Goal: Task Accomplishment & Management: Complete application form

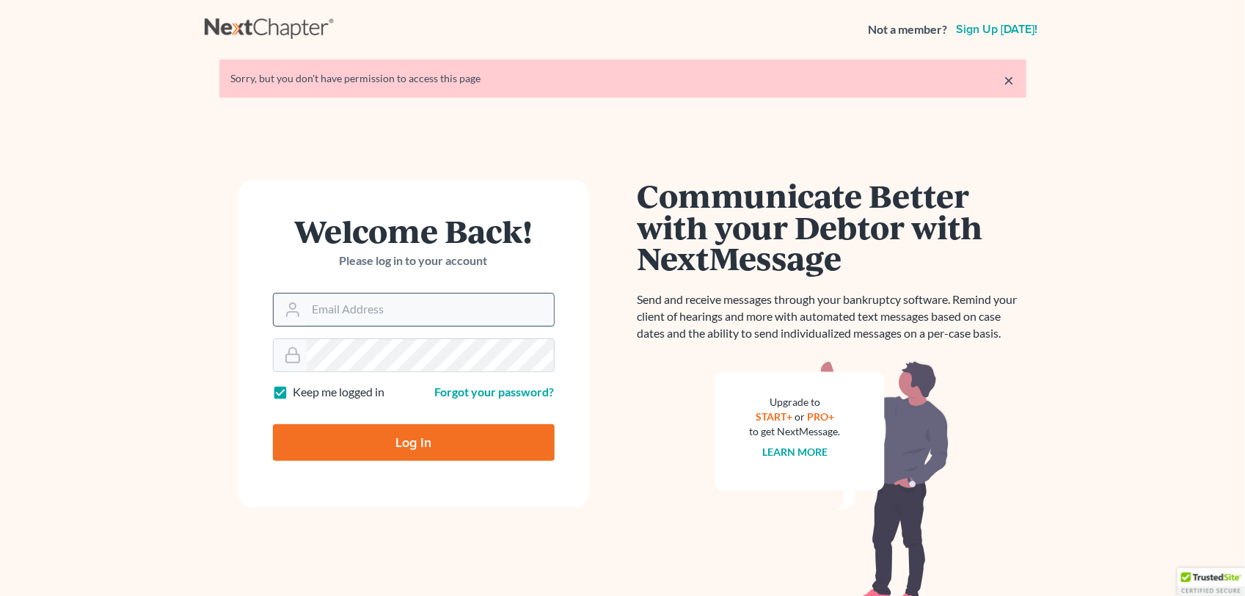
click at [345, 306] on input "Email Address" at bounding box center [430, 309] width 247 height 32
type input "[EMAIL_ADDRESS][DOMAIN_NAME]"
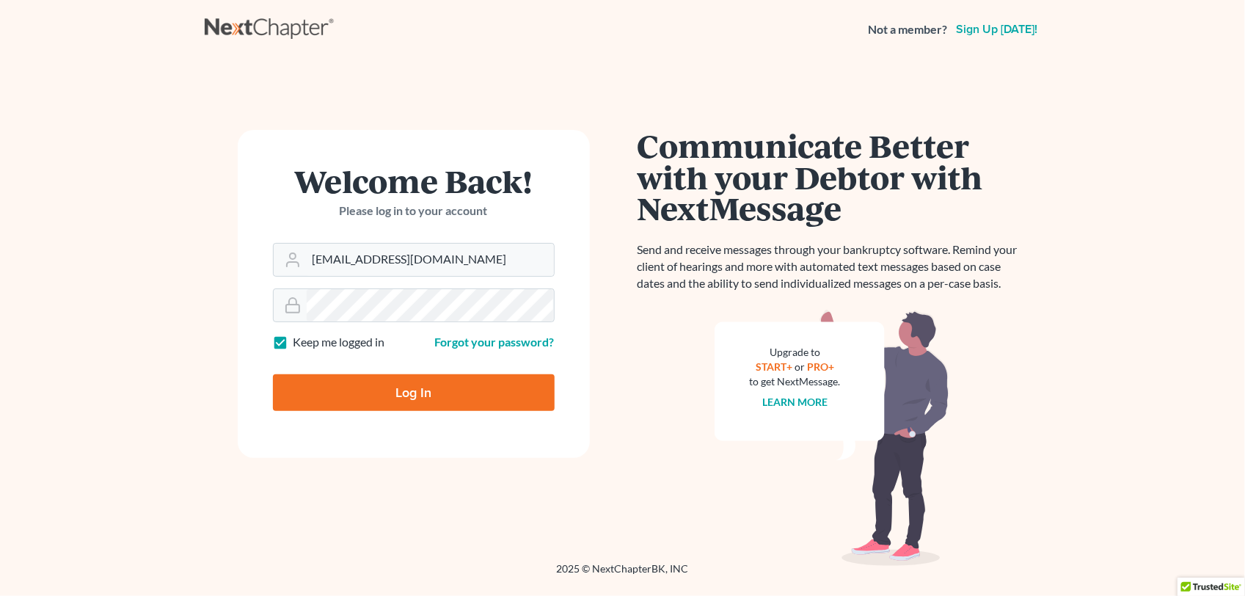
click at [413, 390] on input "Log In" at bounding box center [414, 392] width 282 height 37
type input "Thinking..."
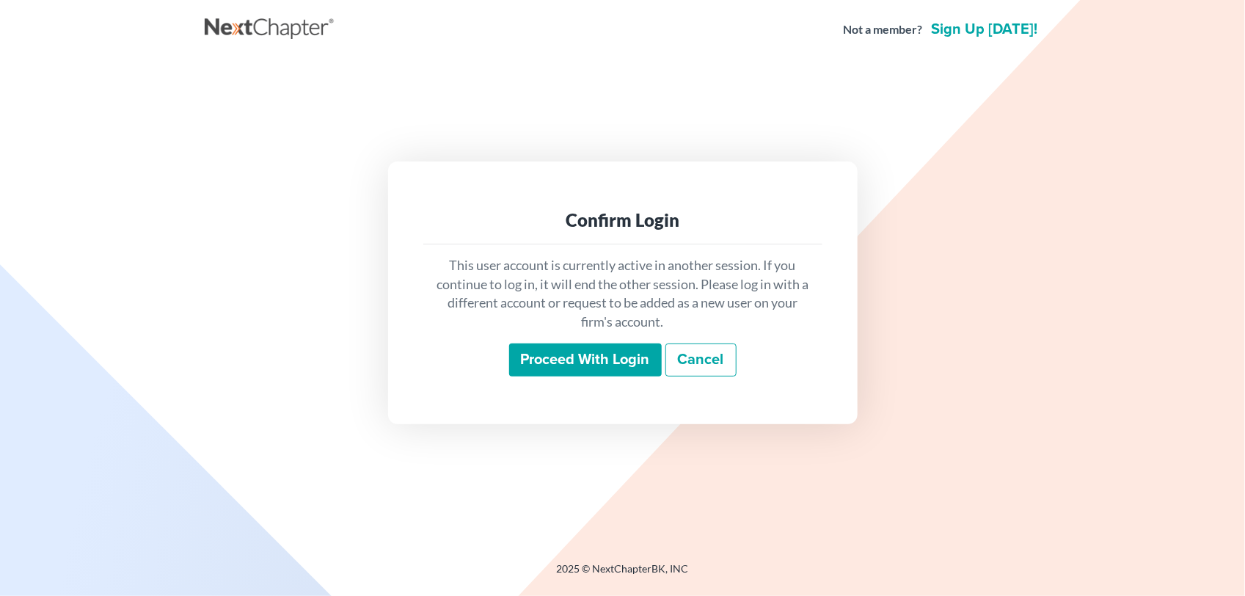
click at [579, 365] on input "Proceed with login" at bounding box center [585, 360] width 153 height 34
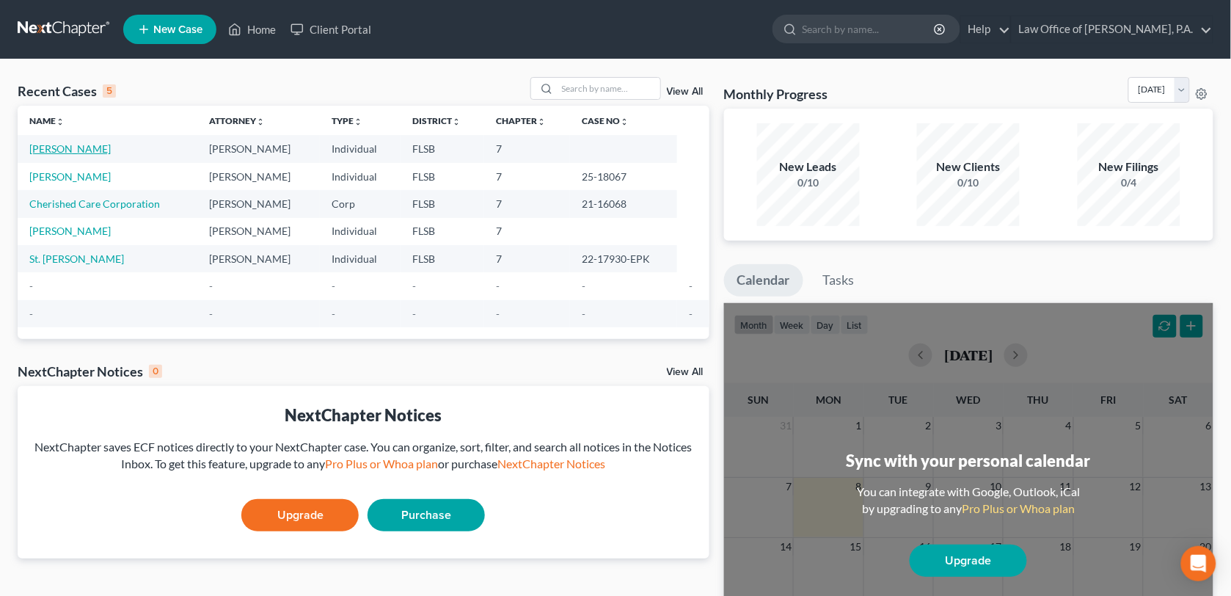
click at [66, 148] on link "[PERSON_NAME]" at bounding box center [69, 148] width 81 height 12
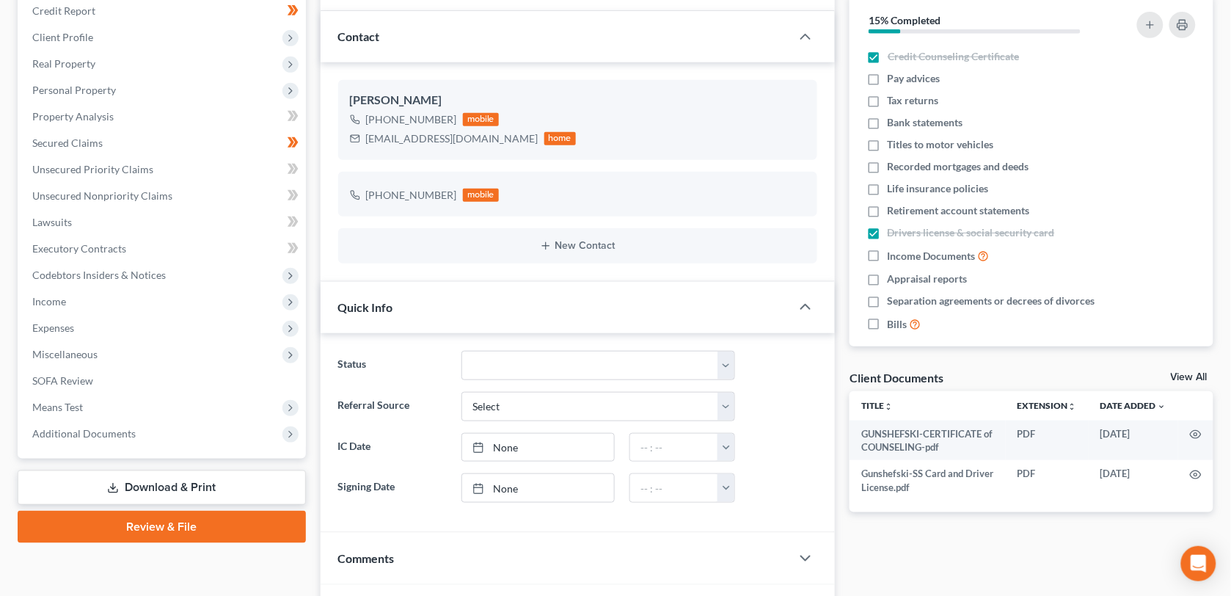
scroll to position [183, 0]
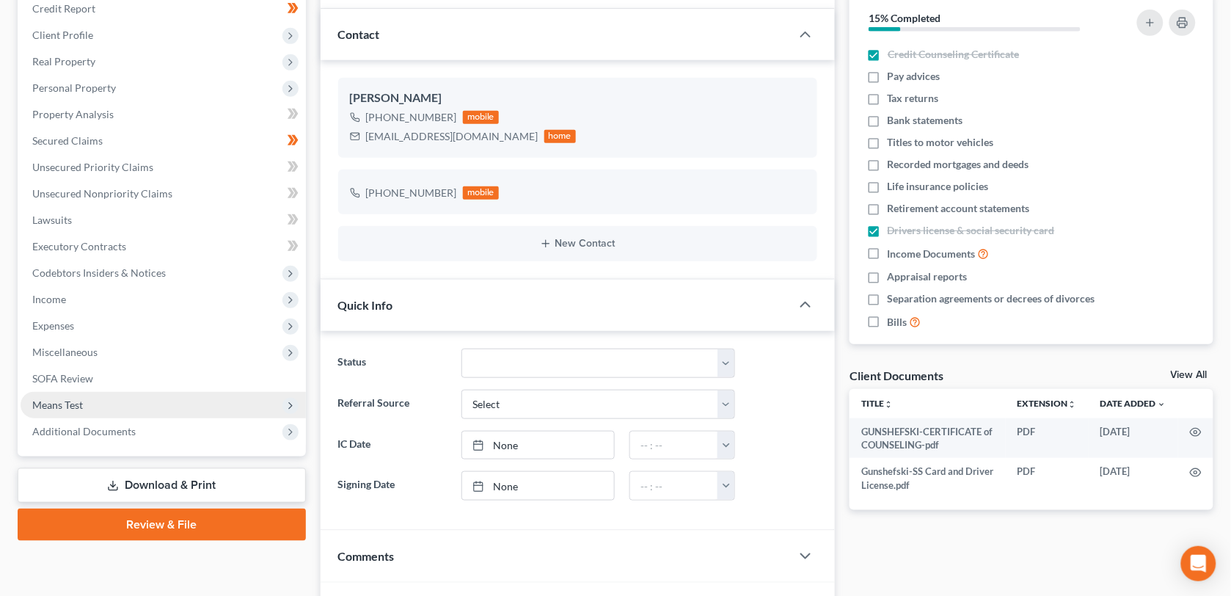
click at [63, 405] on span "Means Test" at bounding box center [57, 404] width 51 height 12
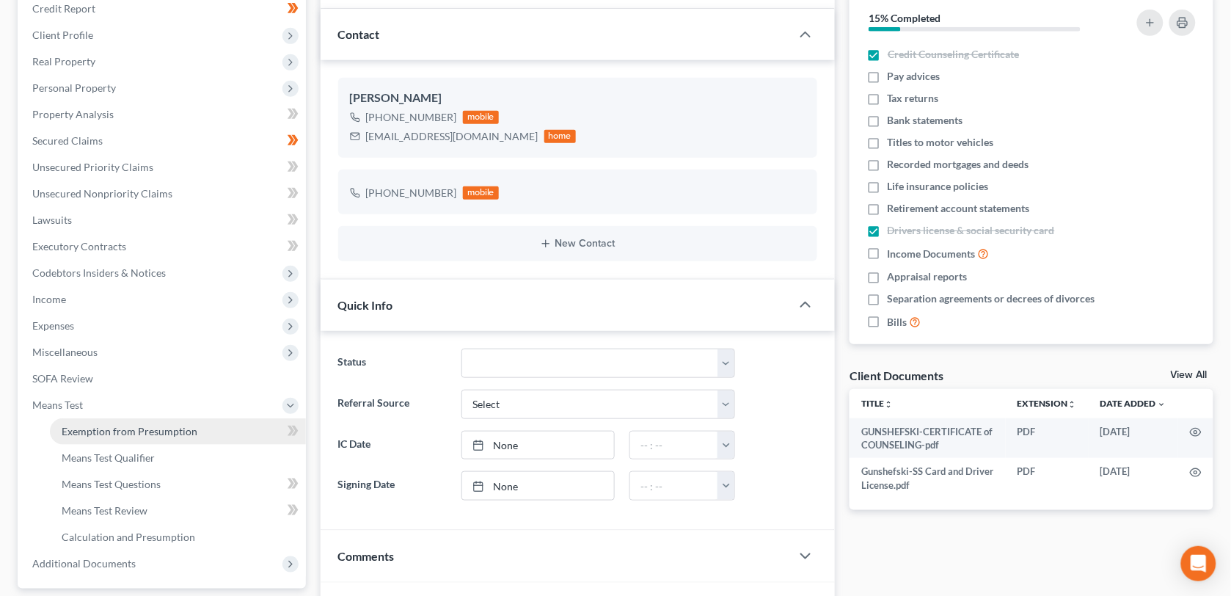
click at [130, 436] on link "Exemption from Presumption" at bounding box center [178, 431] width 256 height 26
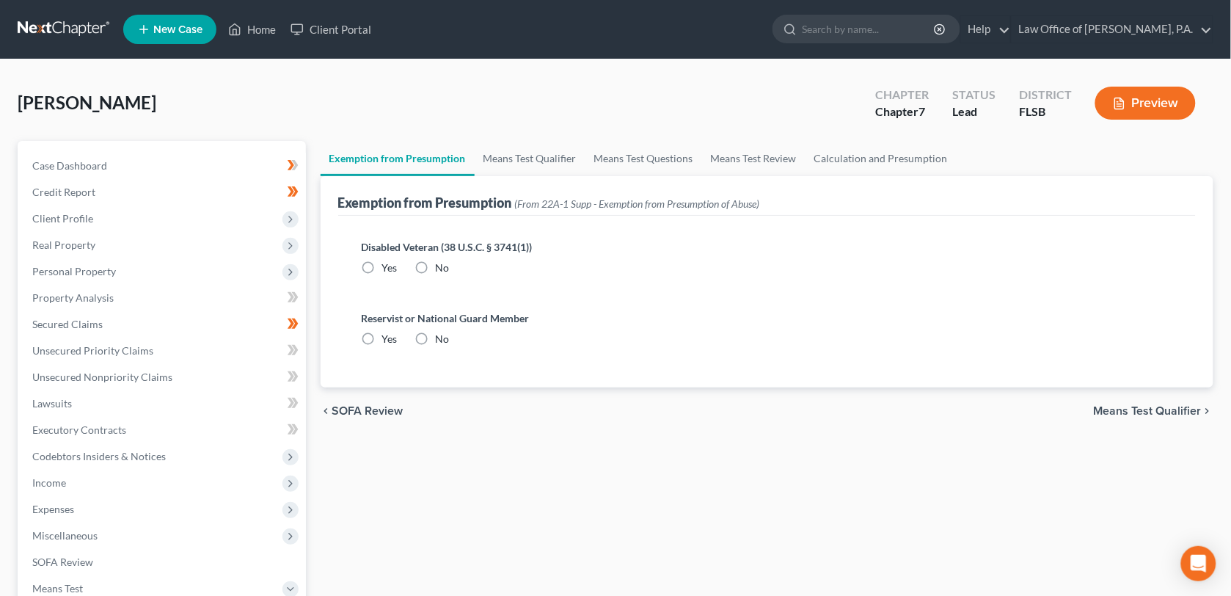
radio input "true"
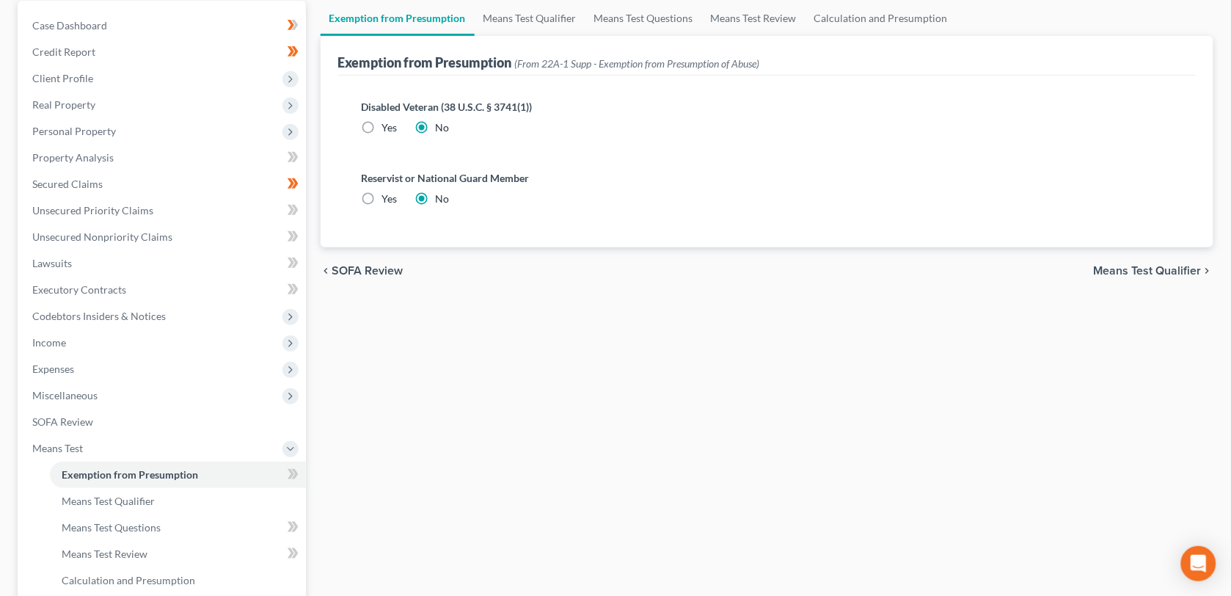
scroll to position [188, 0]
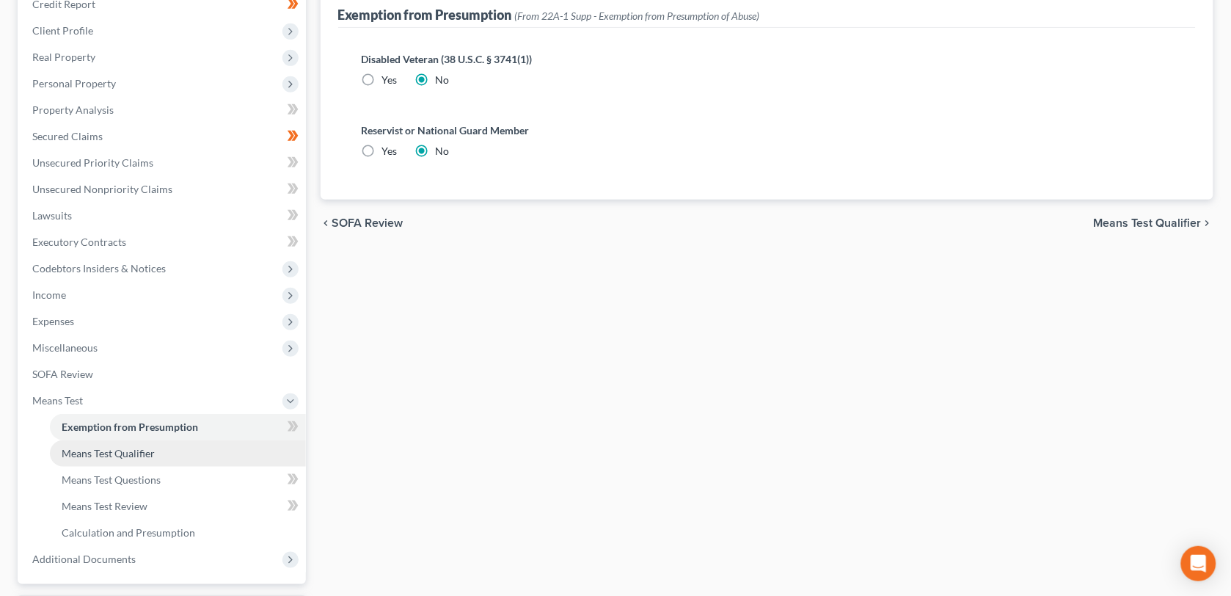
click at [103, 460] on link "Means Test Qualifier" at bounding box center [178, 453] width 256 height 26
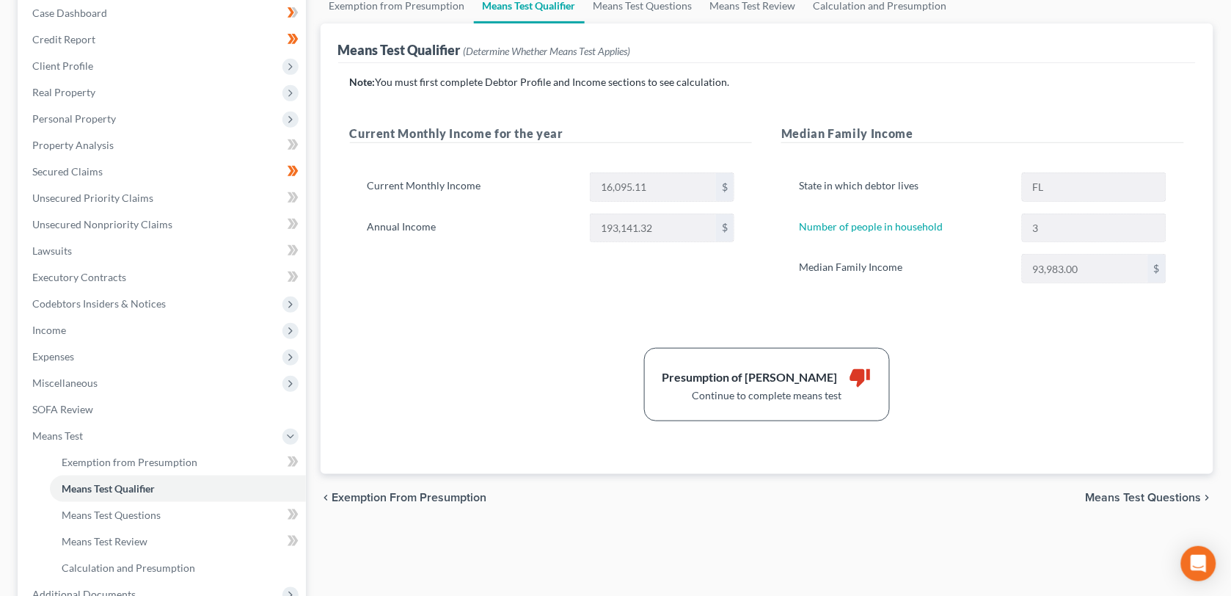
scroll to position [209, 0]
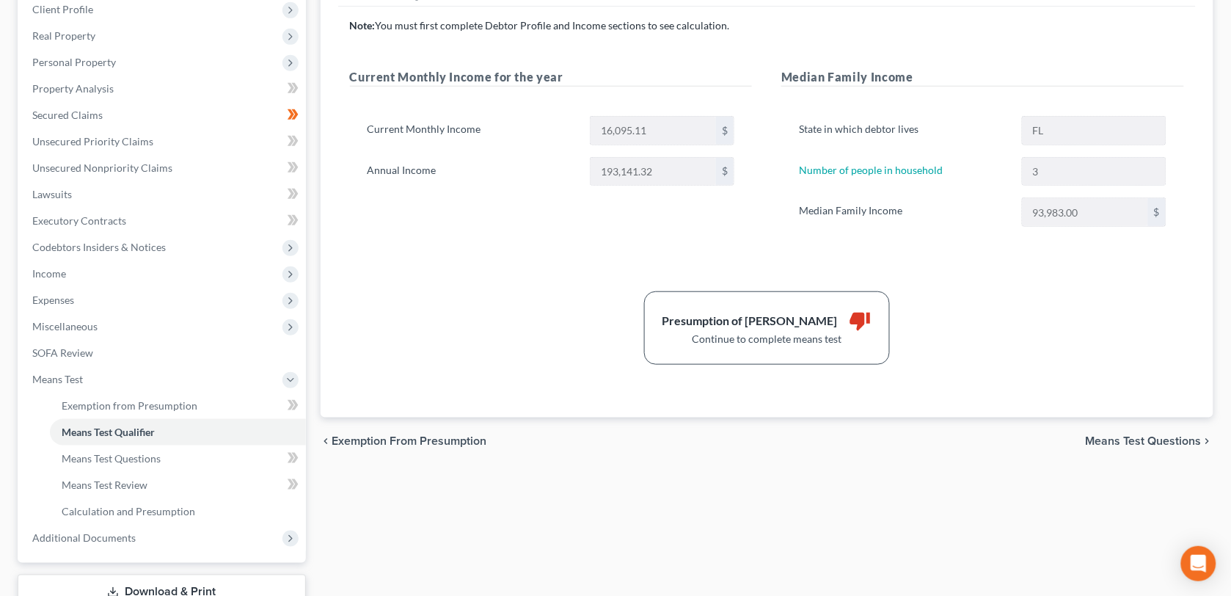
click at [1126, 437] on span "Means Test Questions" at bounding box center [1143, 441] width 116 height 12
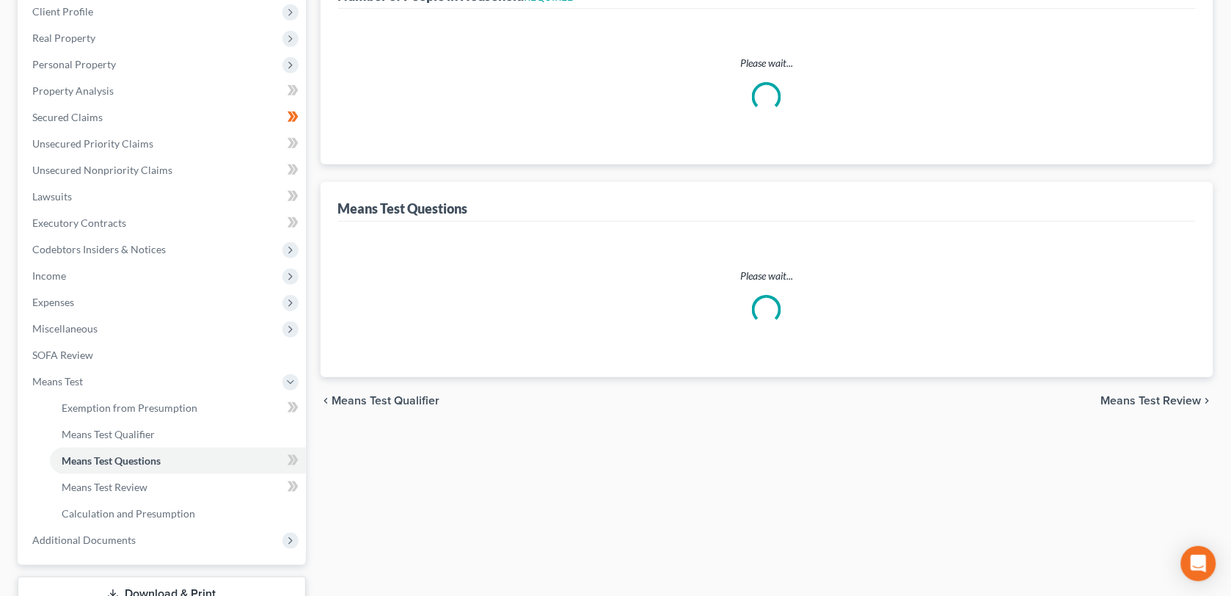
scroll to position [93, 0]
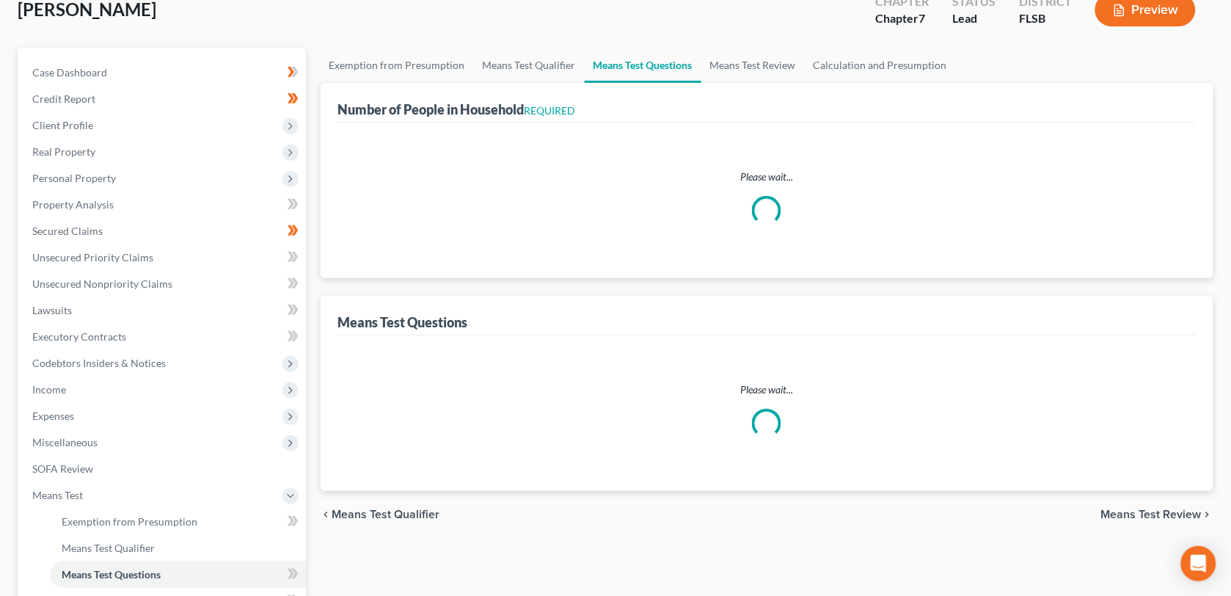
select select "0"
select select "60"
select select "1"
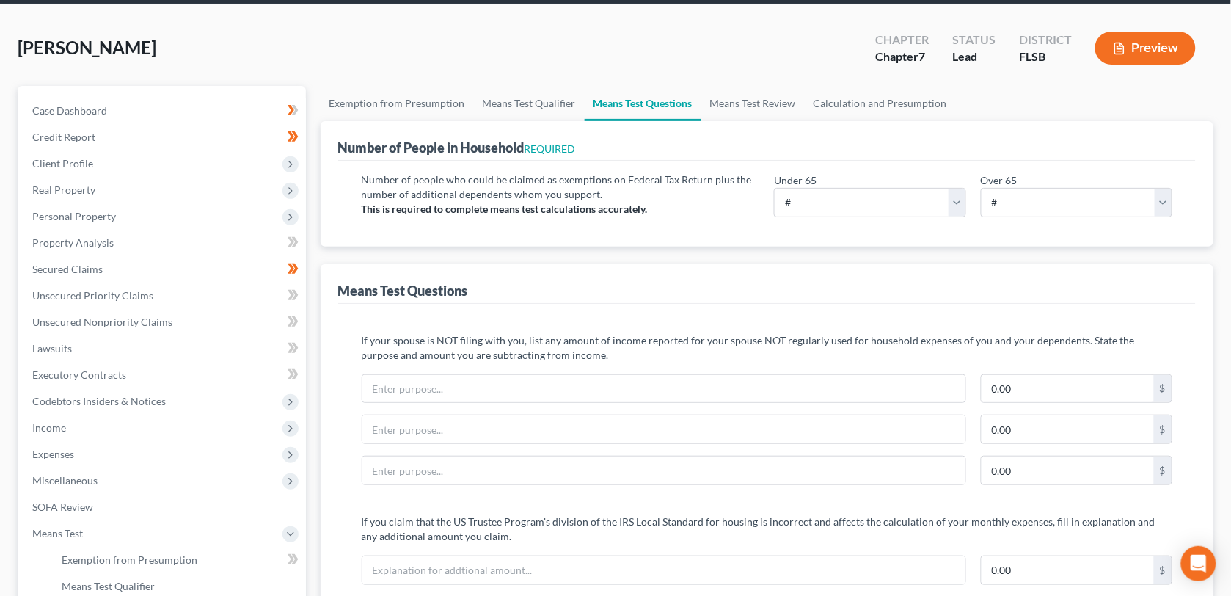
scroll to position [13, 0]
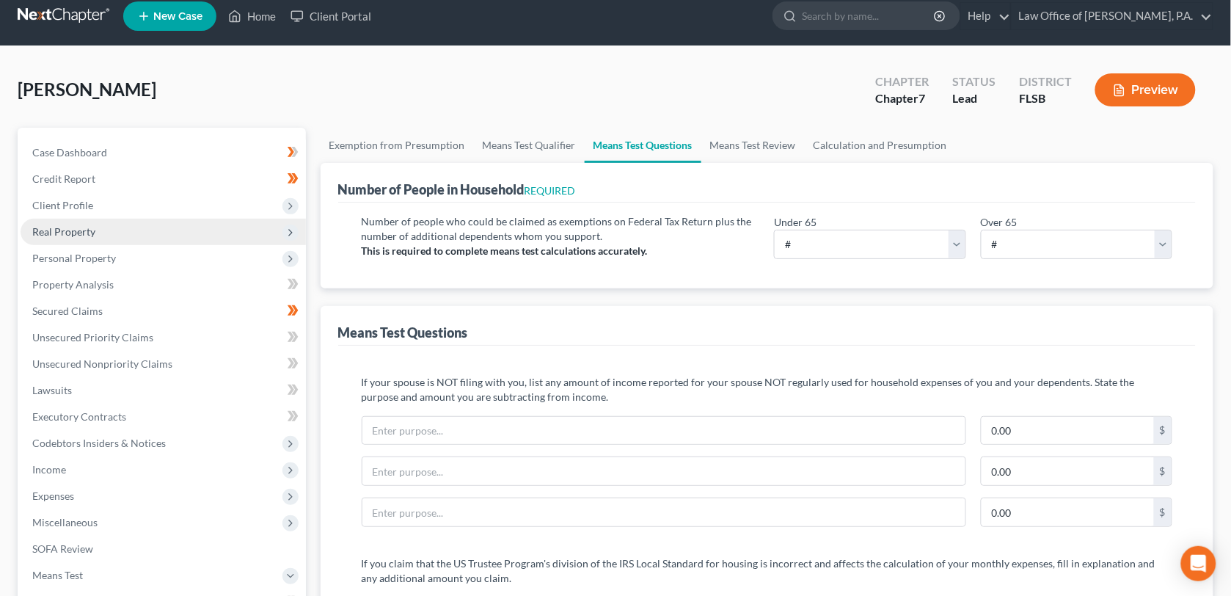
click at [71, 229] on span "Real Property" at bounding box center [63, 231] width 63 height 12
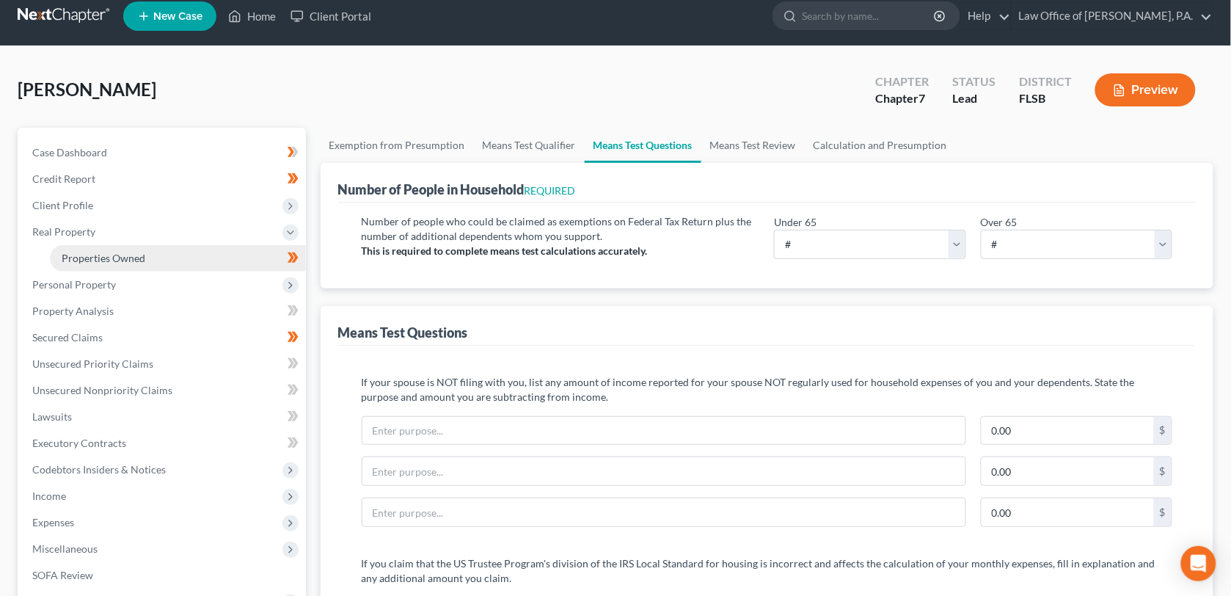
click at [114, 259] on span "Properties Owned" at bounding box center [104, 258] width 84 height 12
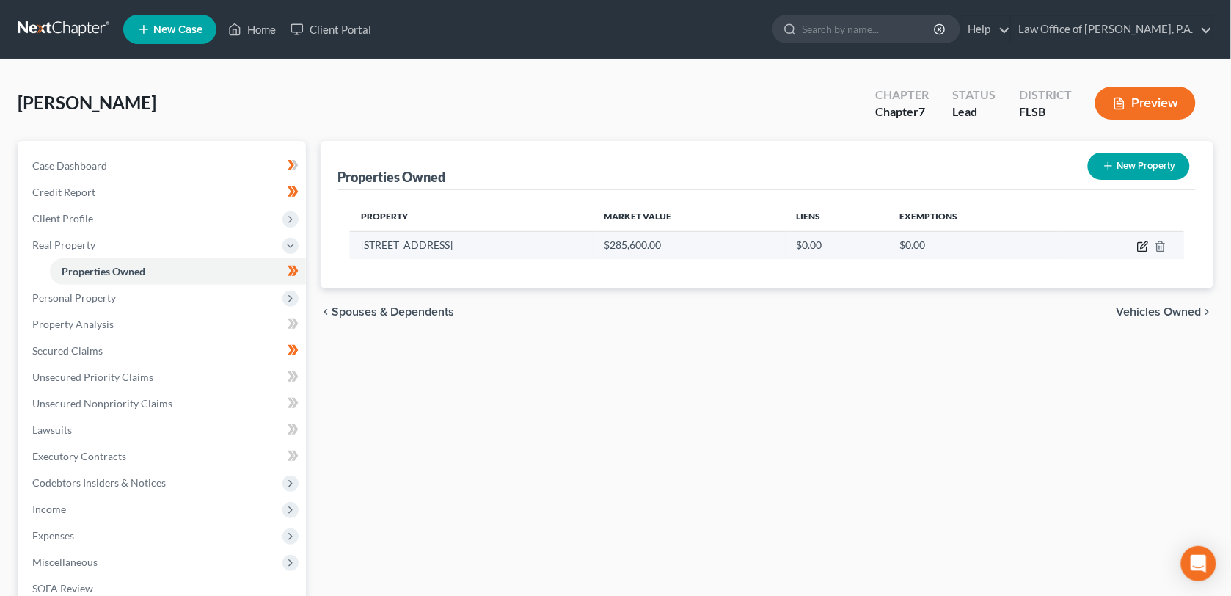
click at [1140, 247] on icon "button" at bounding box center [1143, 247] width 12 height 12
select select "9"
select select "2"
select select "0"
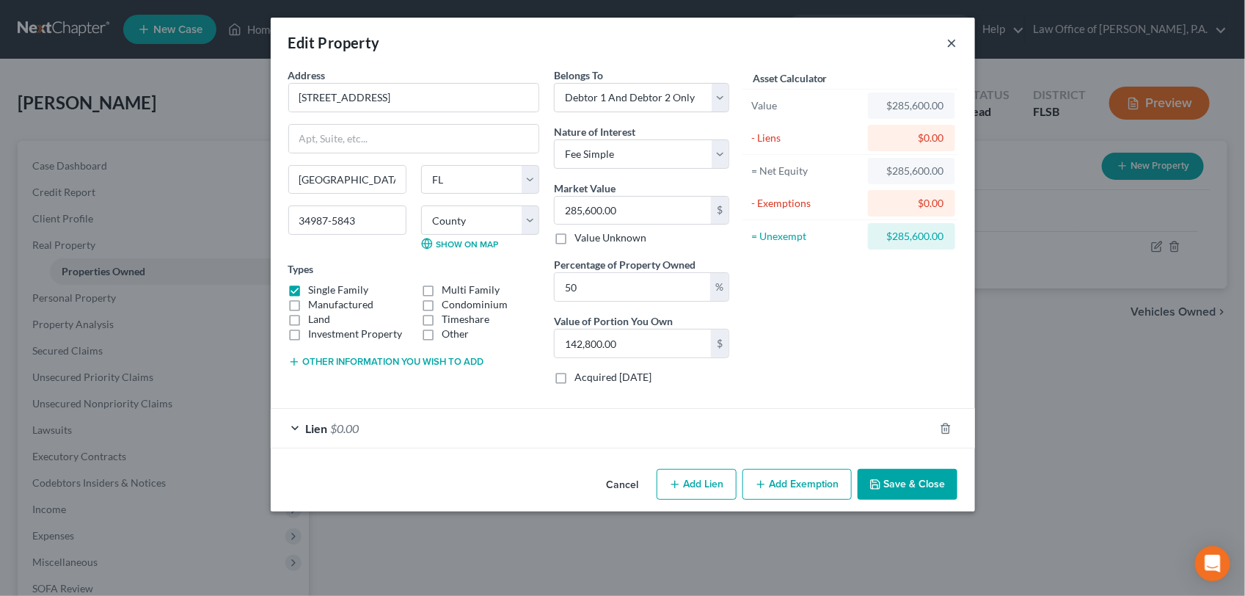
click at [951, 45] on button "×" at bounding box center [952, 43] width 10 height 18
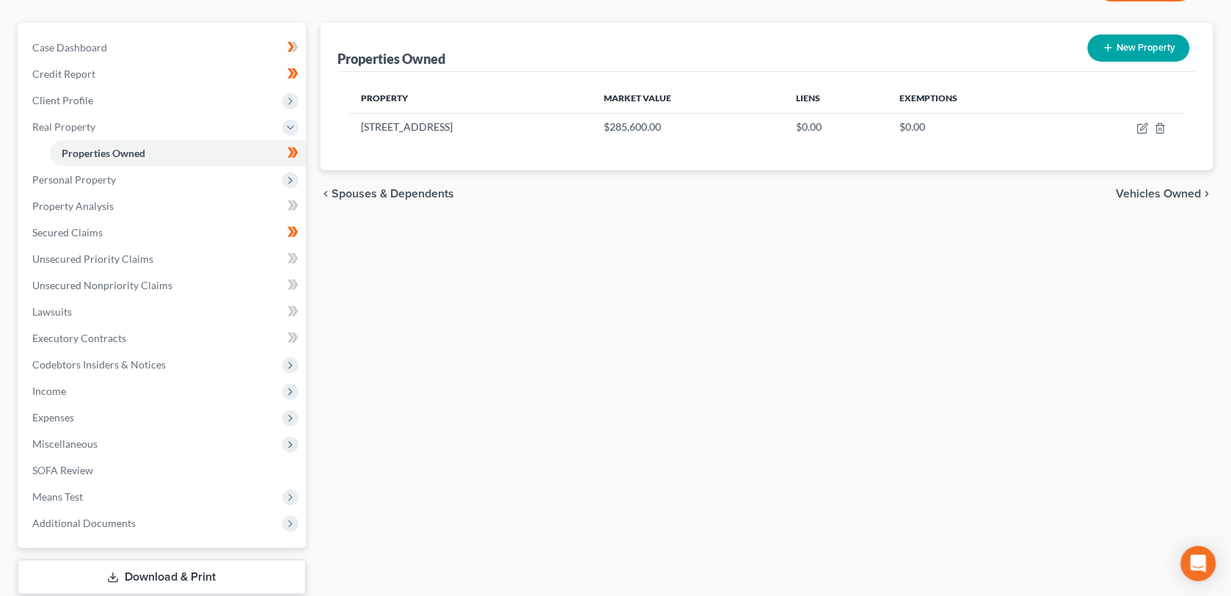
scroll to position [93, 0]
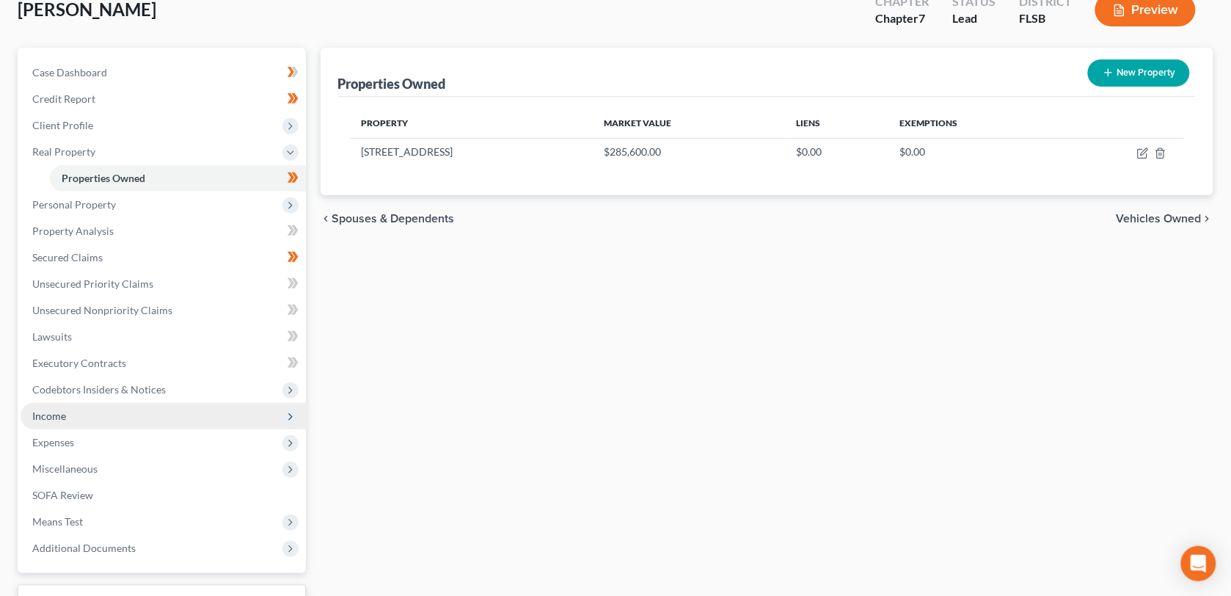
click at [48, 418] on span "Income" at bounding box center [49, 415] width 34 height 12
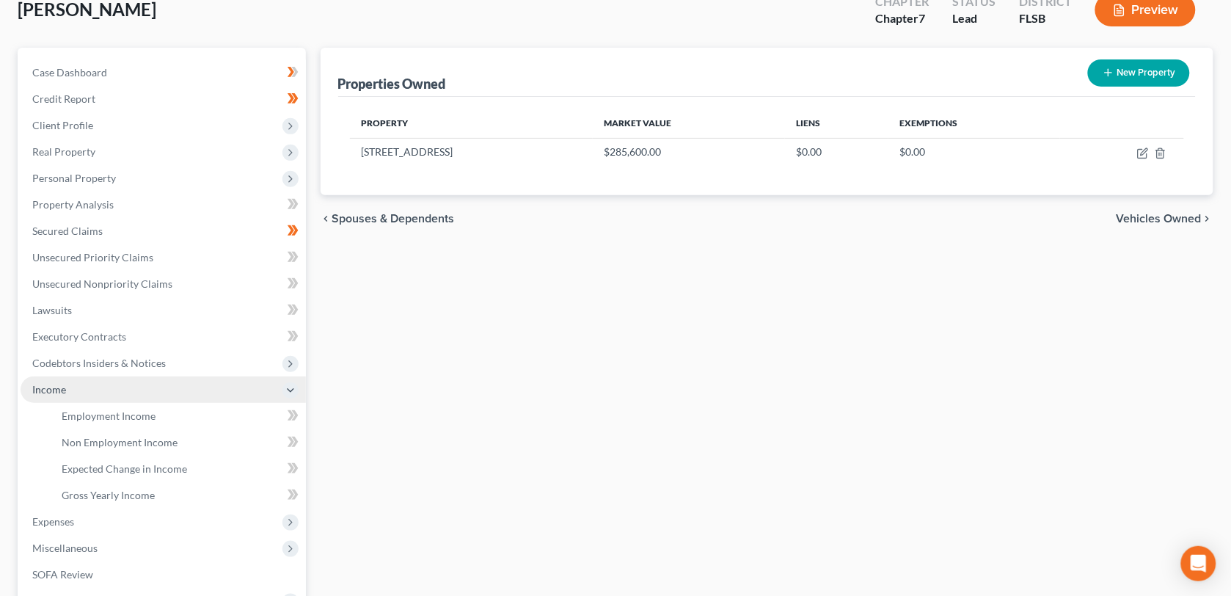
click at [59, 389] on span "Income" at bounding box center [49, 389] width 34 height 12
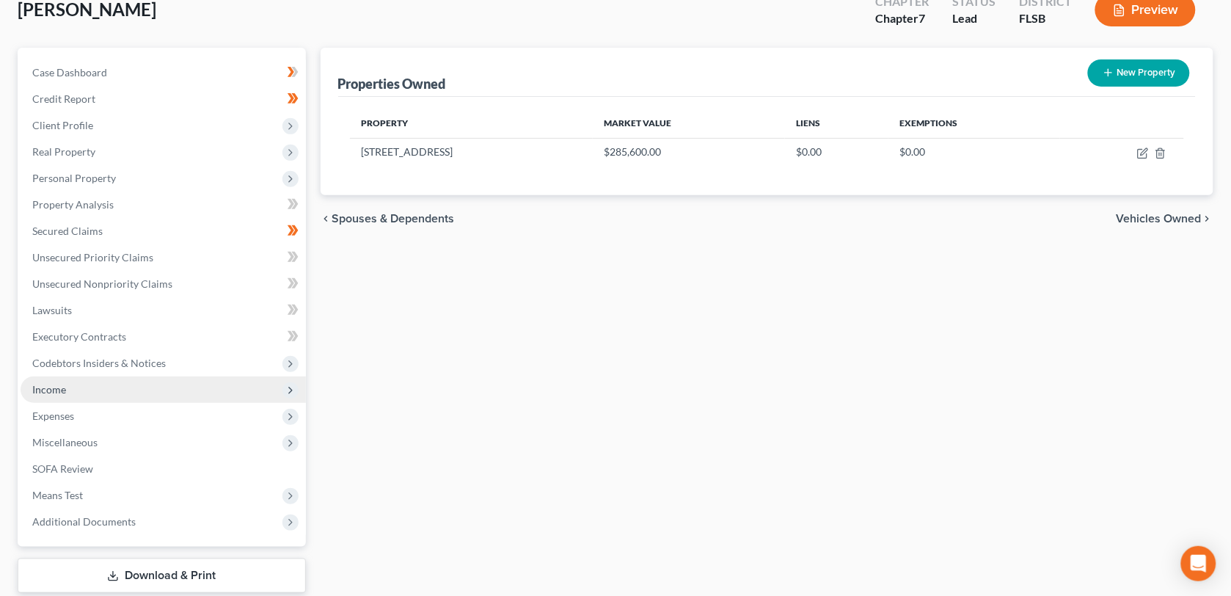
click at [59, 389] on span "Income" at bounding box center [49, 389] width 34 height 12
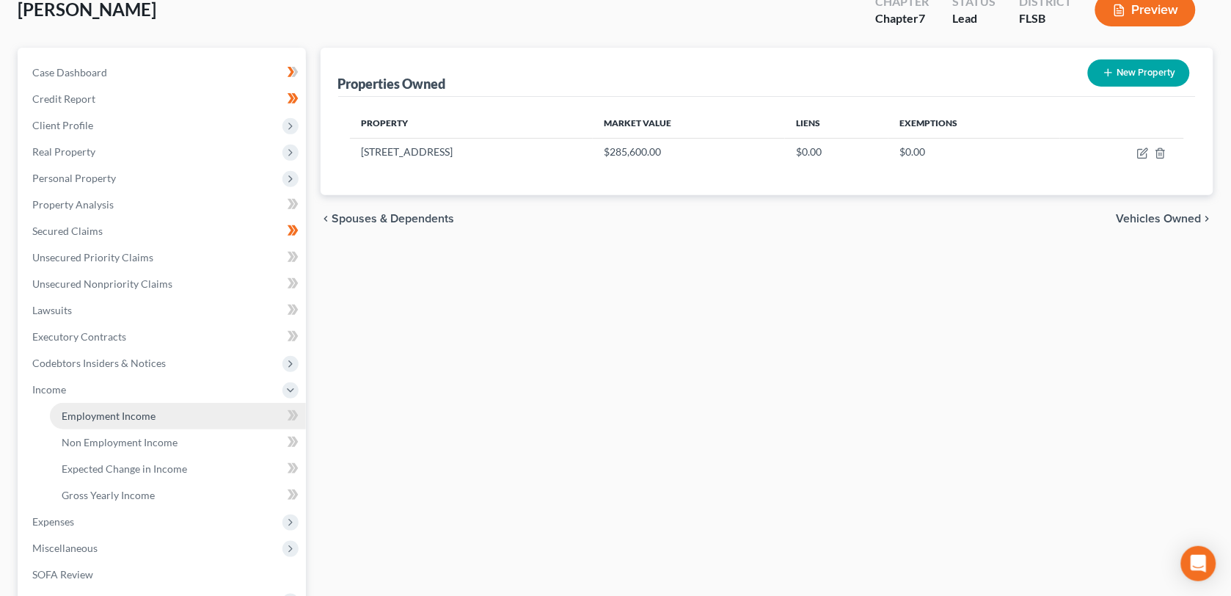
click at [103, 419] on link "Employment Income" at bounding box center [178, 416] width 256 height 26
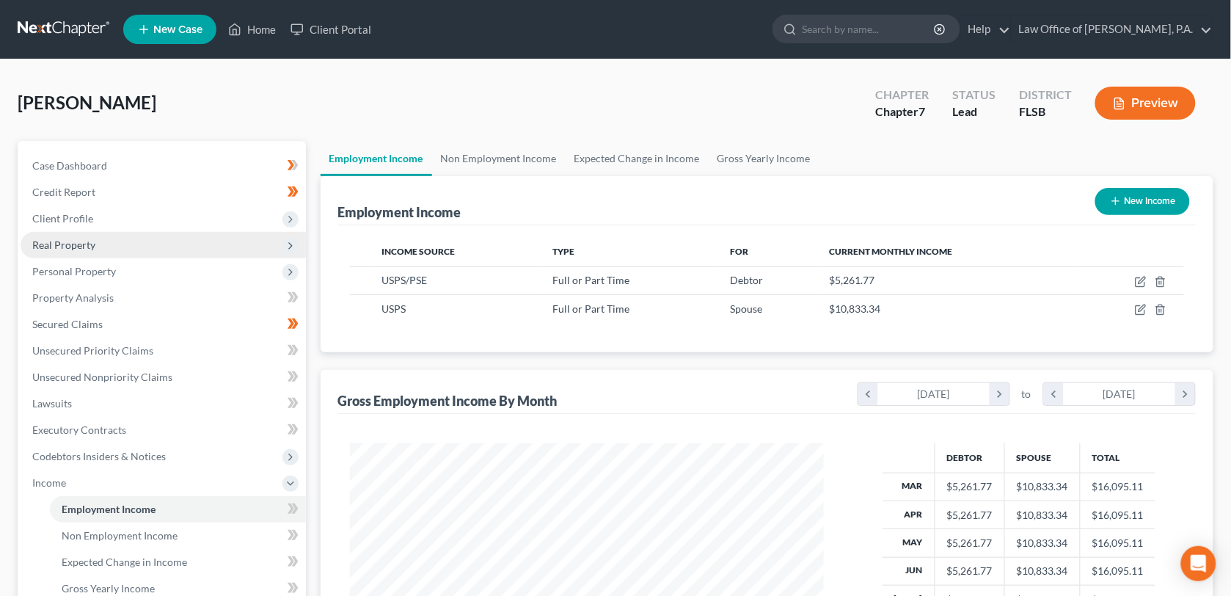
click at [42, 247] on span "Real Property" at bounding box center [63, 244] width 63 height 12
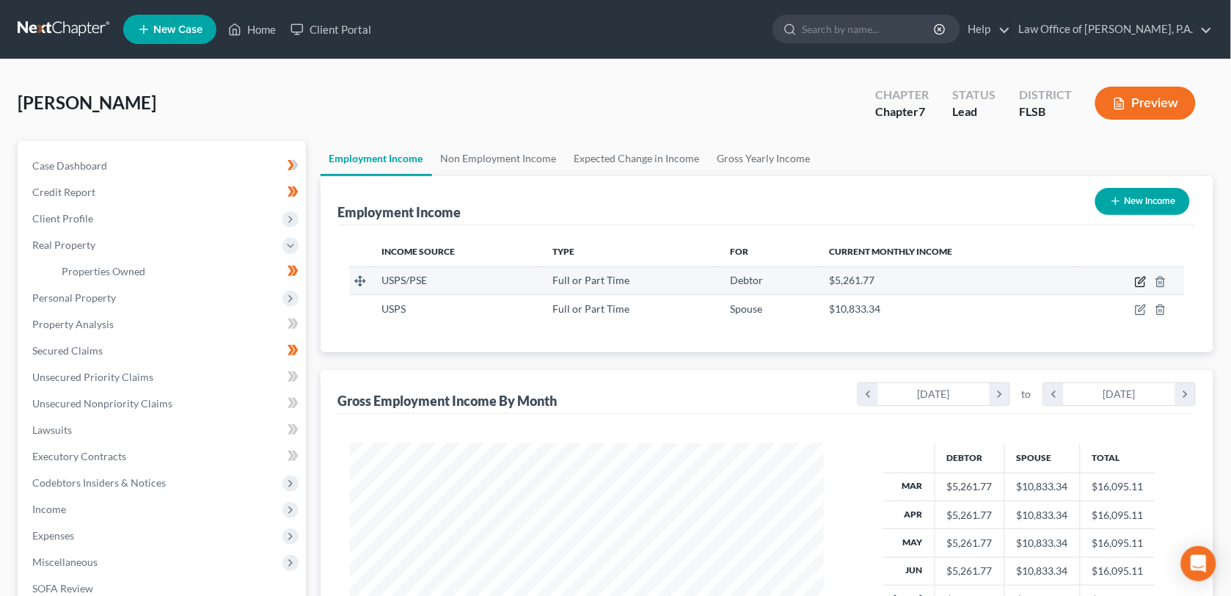
click at [1139, 279] on icon "button" at bounding box center [1141, 282] width 12 height 12
select select "0"
select select "9"
select select "2"
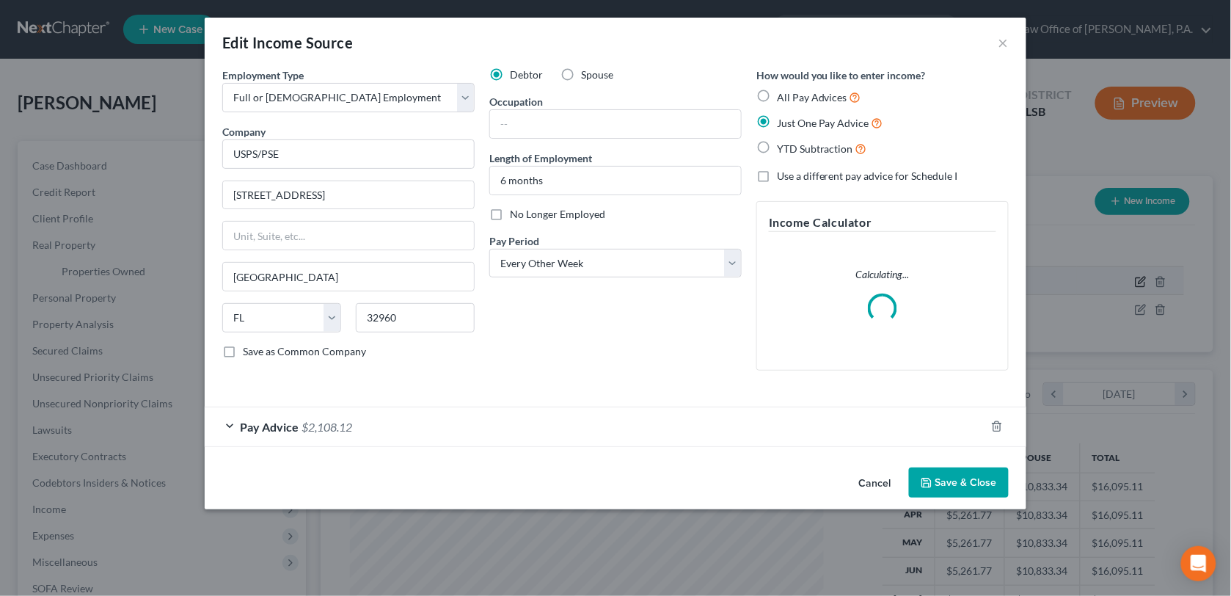
scroll to position [264, 510]
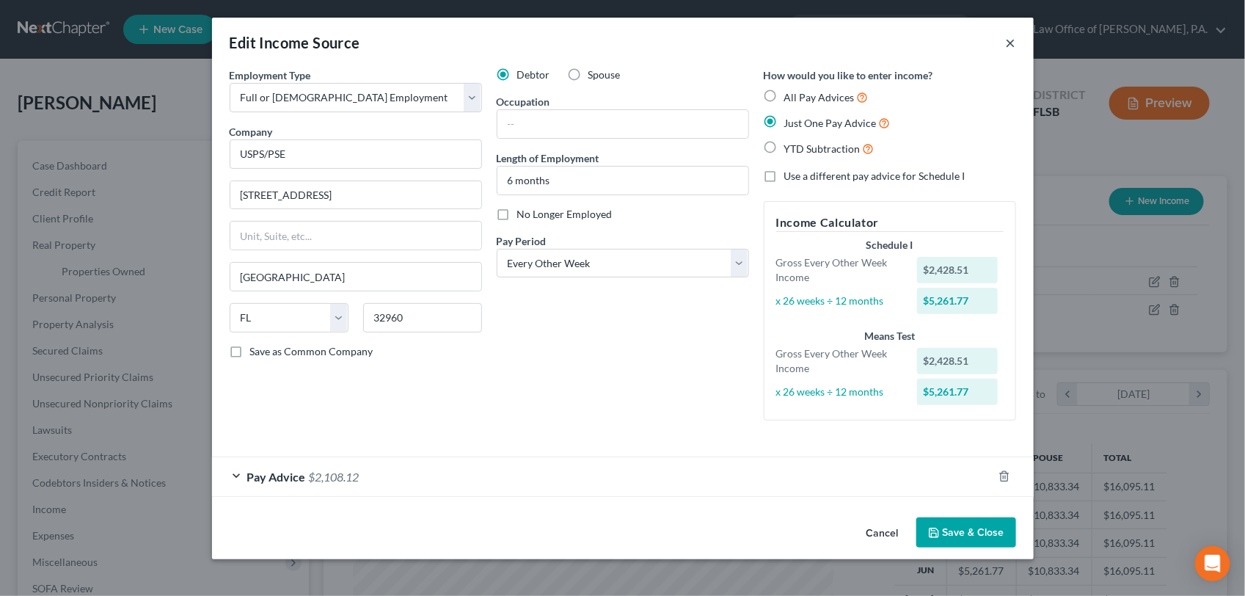
click at [1010, 44] on button "×" at bounding box center [1010, 43] width 10 height 18
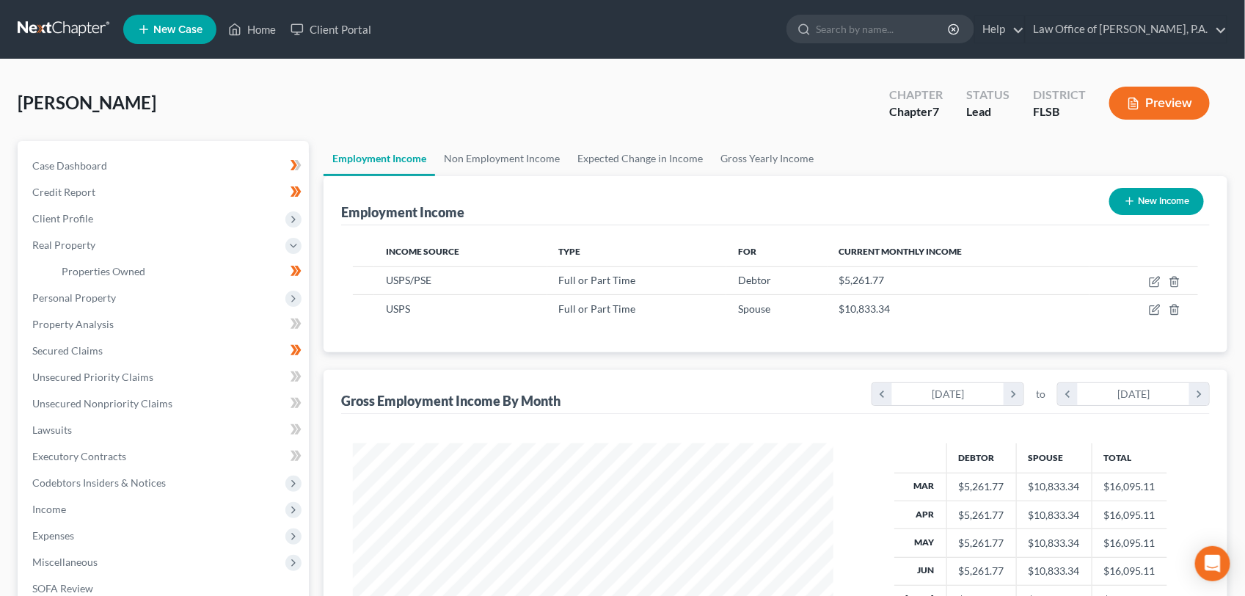
scroll to position [733126, 732885]
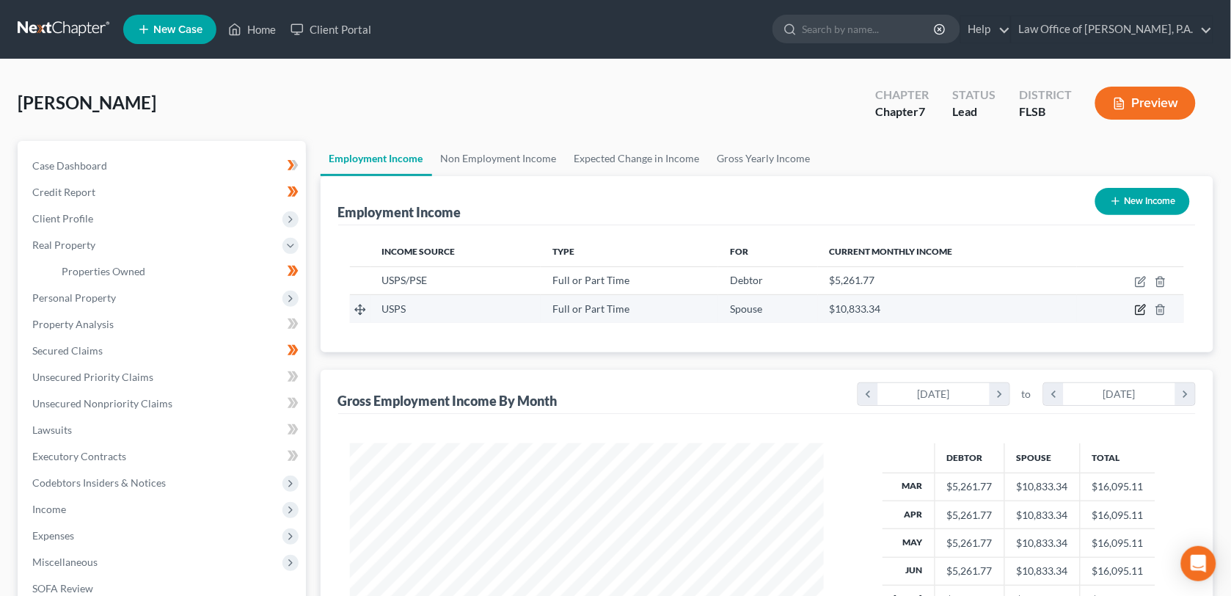
click at [1141, 308] on icon "button" at bounding box center [1141, 308] width 7 height 7
select select "0"
select select "9"
select select "2"
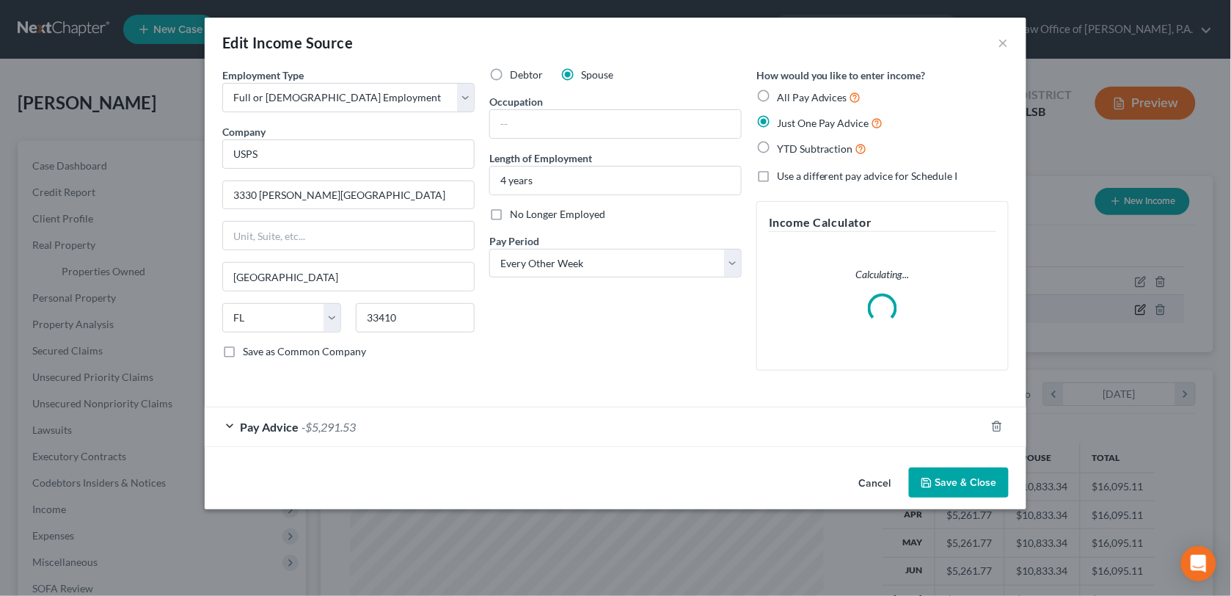
scroll to position [264, 510]
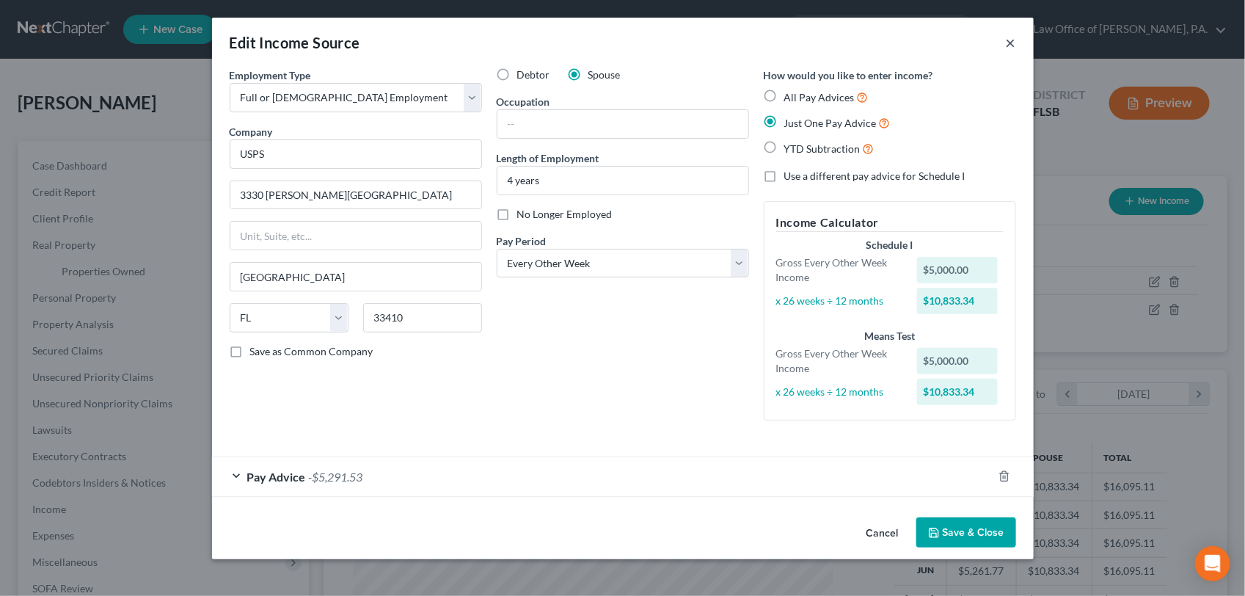
click at [1012, 41] on button "×" at bounding box center [1010, 43] width 10 height 18
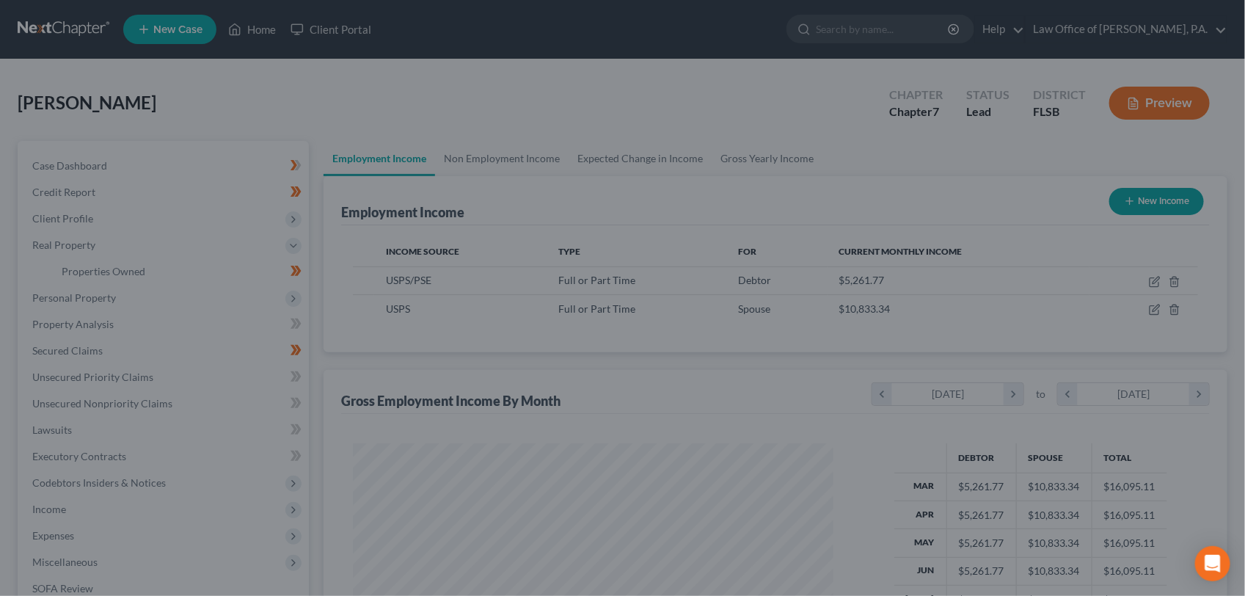
scroll to position [733126, 732885]
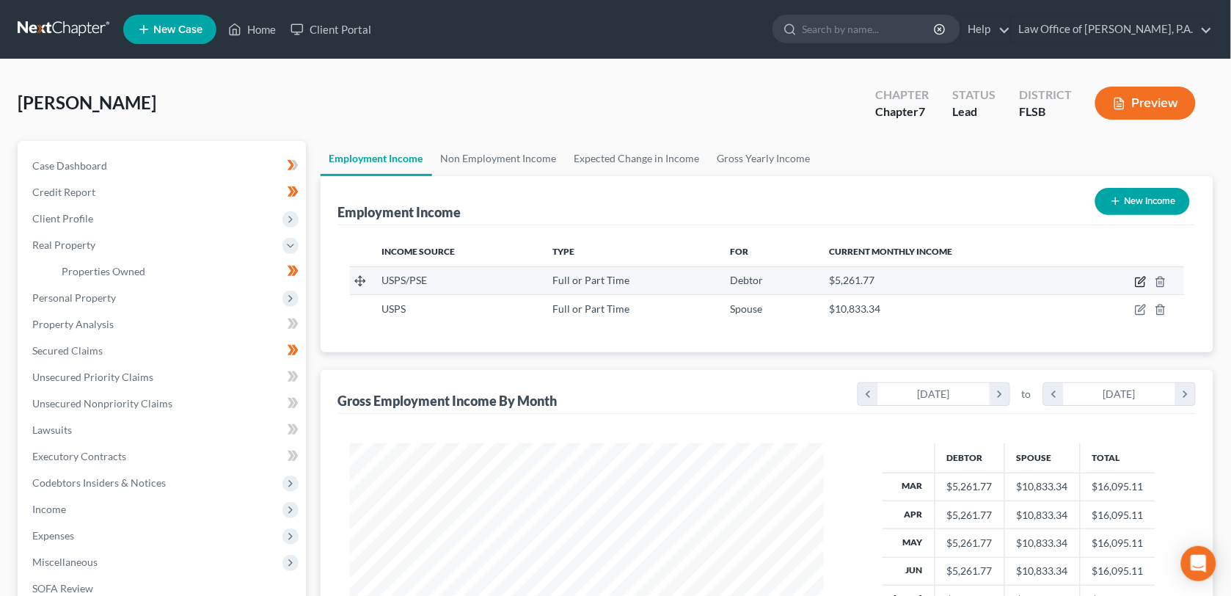
click at [1139, 281] on icon "button" at bounding box center [1141, 279] width 7 height 7
select select "0"
select select "9"
select select "2"
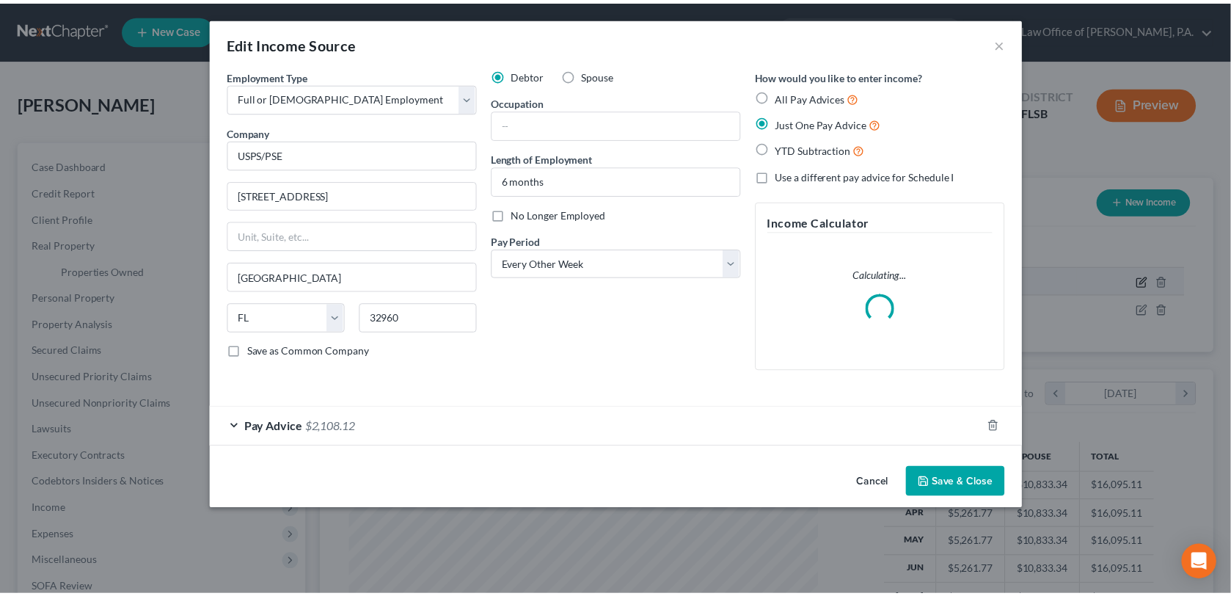
scroll to position [264, 510]
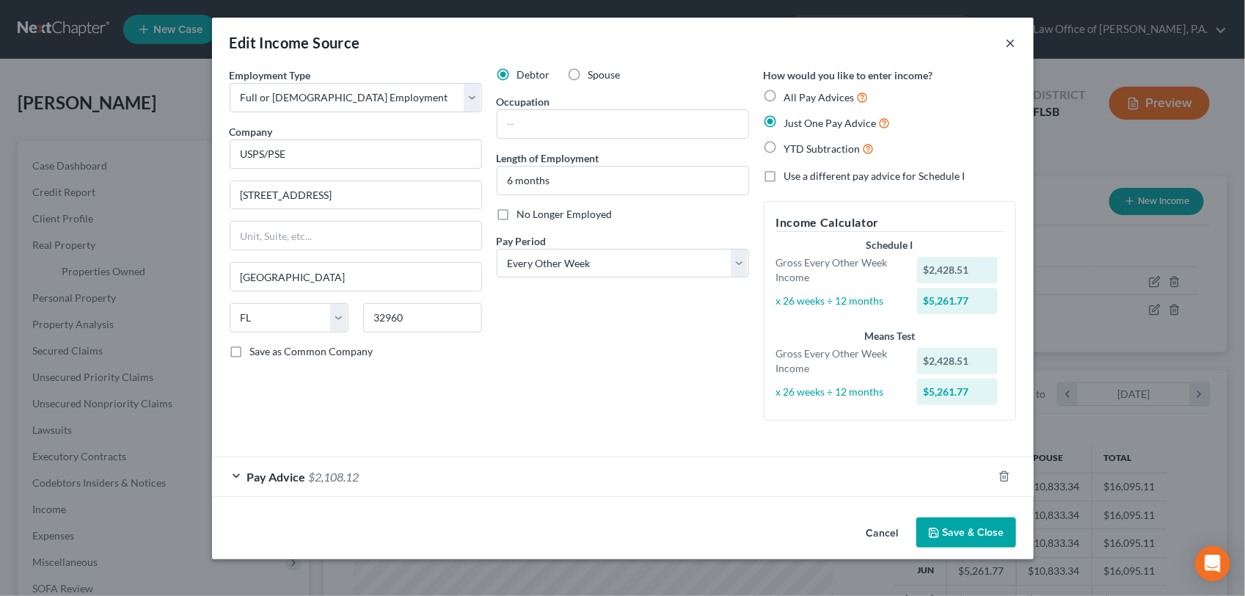
click at [1009, 45] on button "×" at bounding box center [1010, 43] width 10 height 18
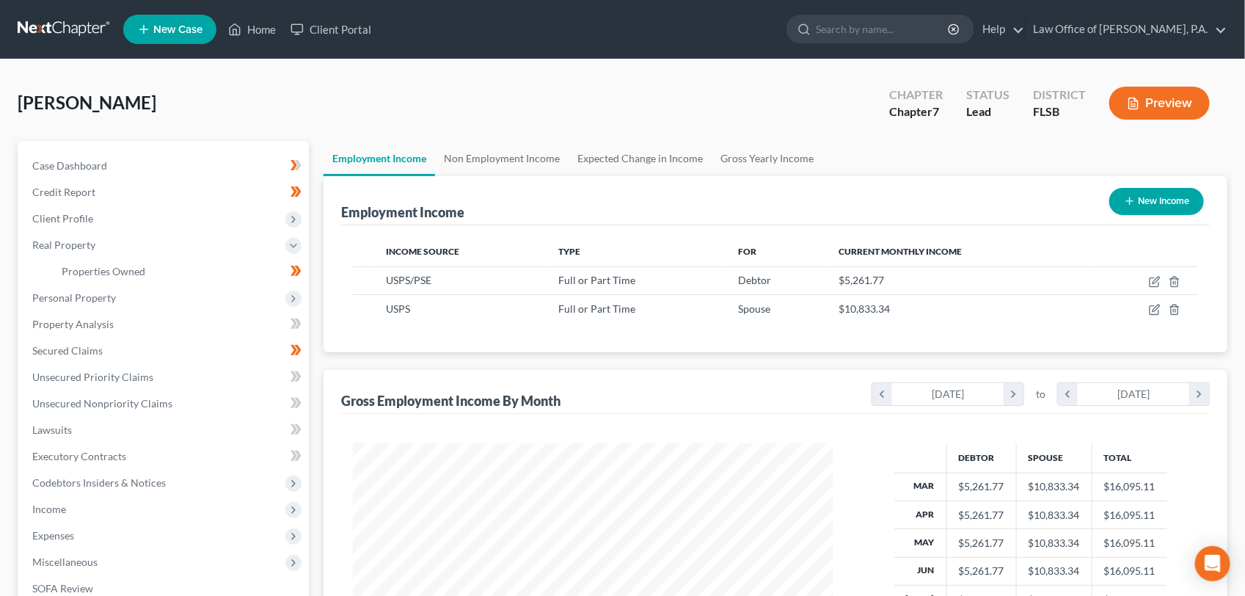
scroll to position [733126, 732885]
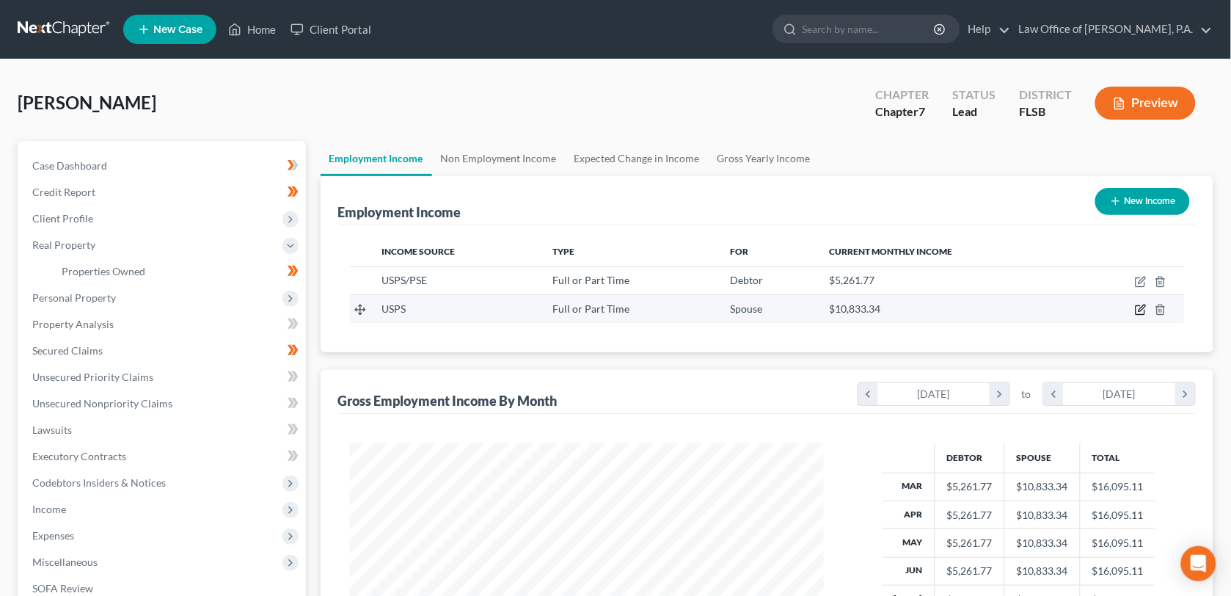
click at [1138, 310] on icon "button" at bounding box center [1141, 310] width 12 height 12
select select "0"
select select "9"
select select "2"
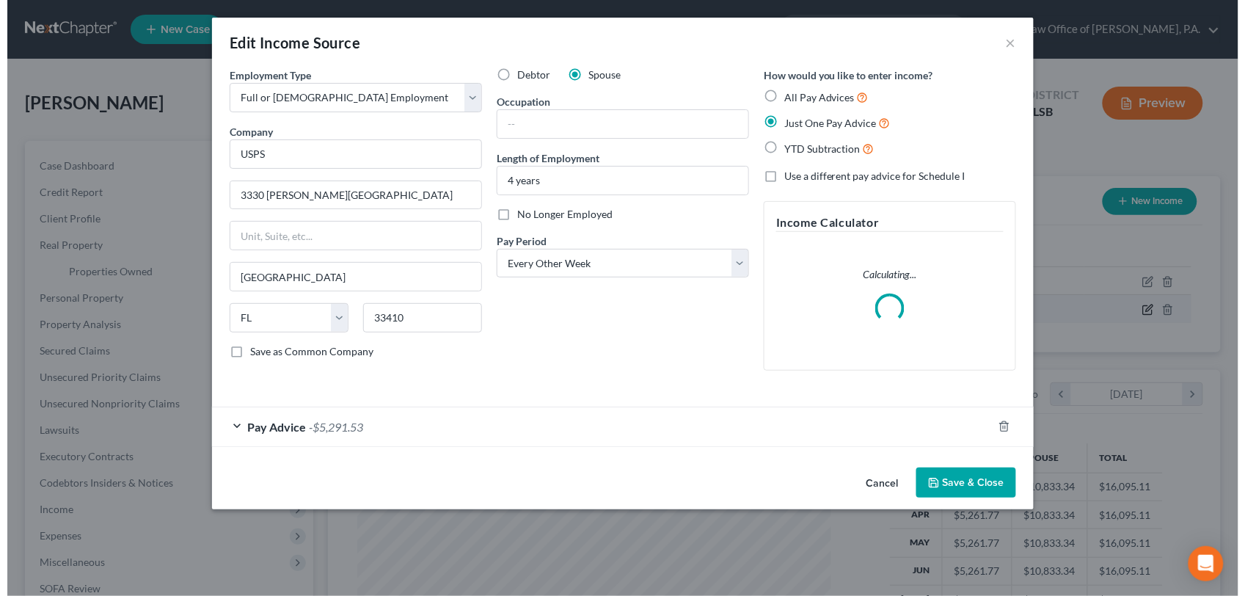
scroll to position [264, 510]
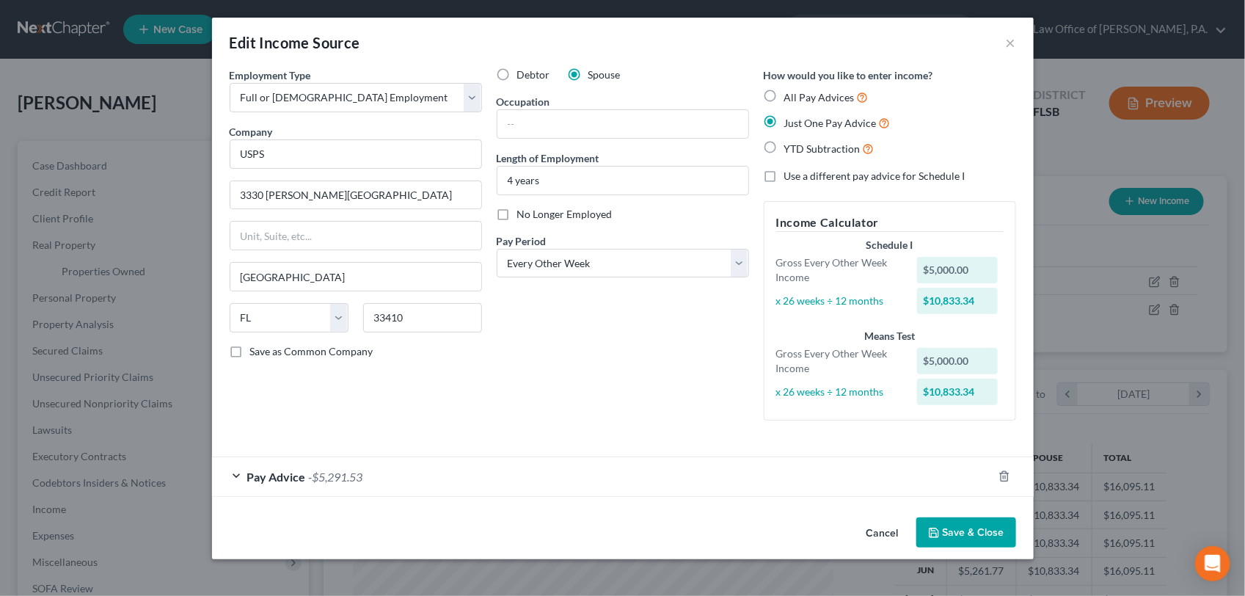
click at [974, 270] on div "$5,000.00" at bounding box center [957, 270] width 81 height 26
click at [235, 477] on div "Pay Advice -$5,291.53" at bounding box center [602, 476] width 780 height 39
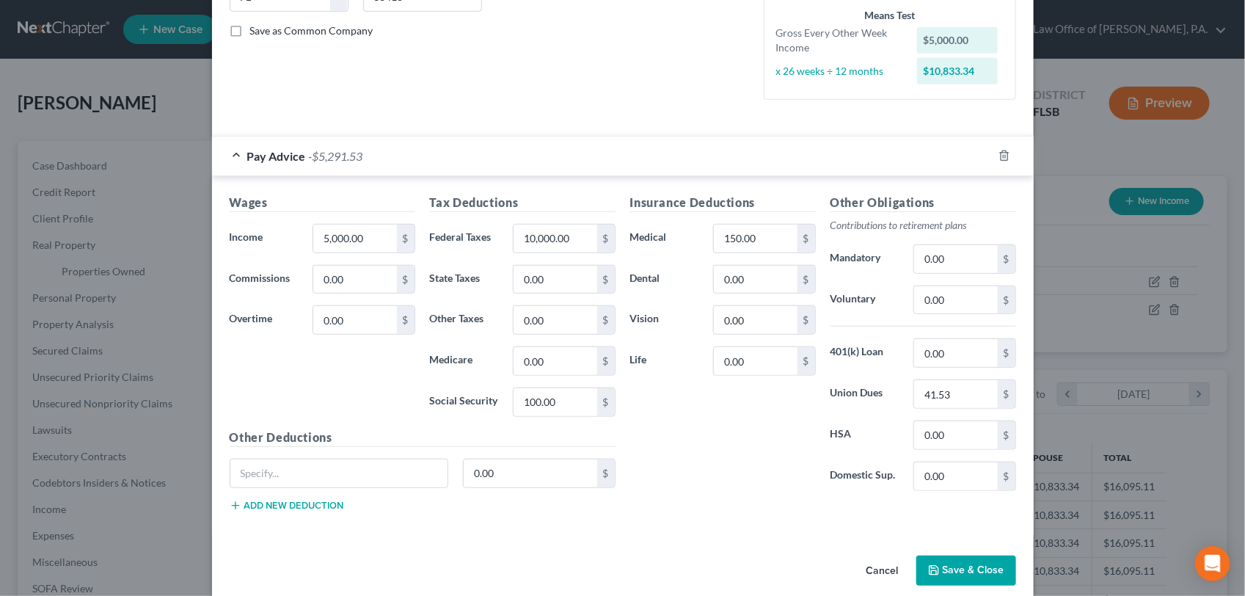
scroll to position [298, 0]
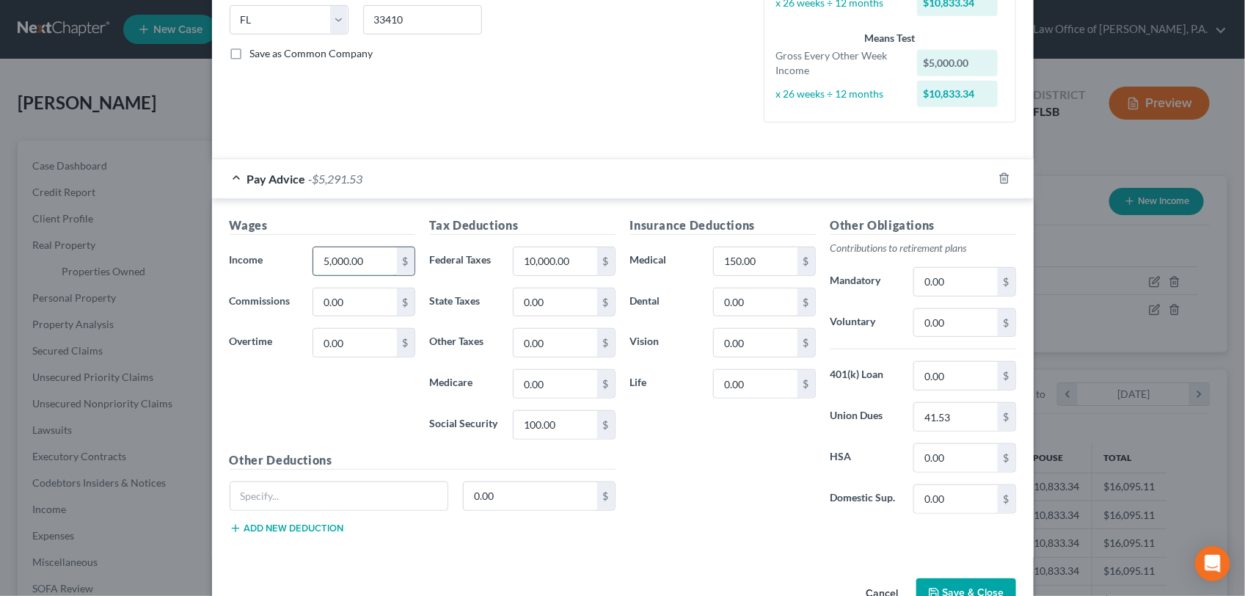
click at [356, 258] on input "5,000.00" at bounding box center [354, 261] width 83 height 28
type input "2,556.42"
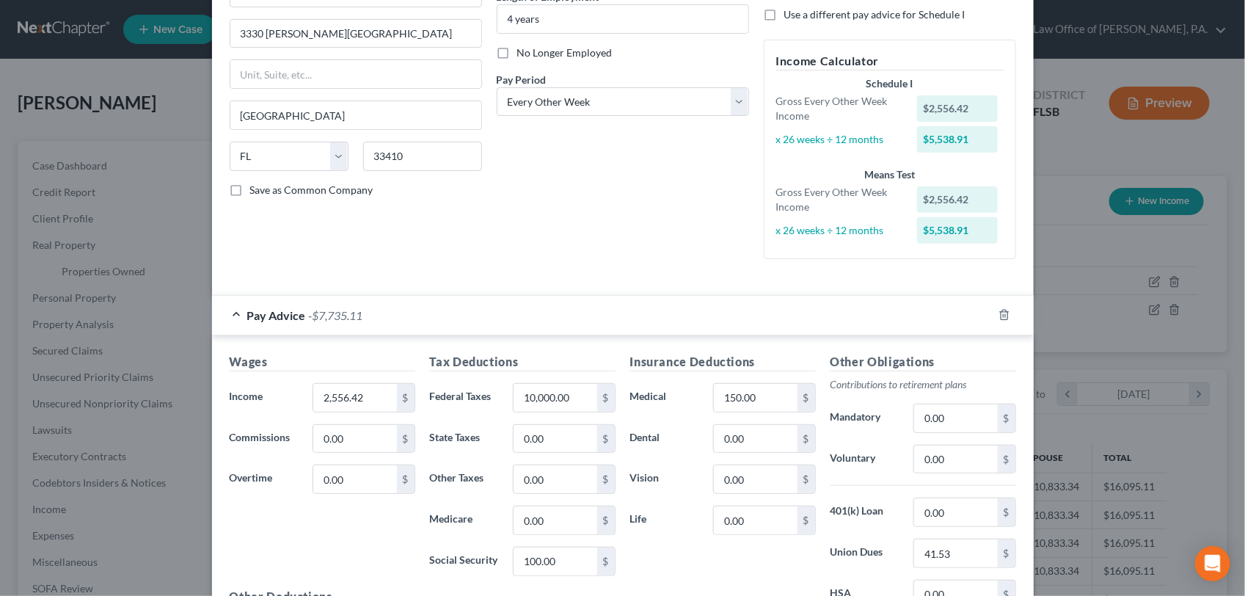
scroll to position [166, 0]
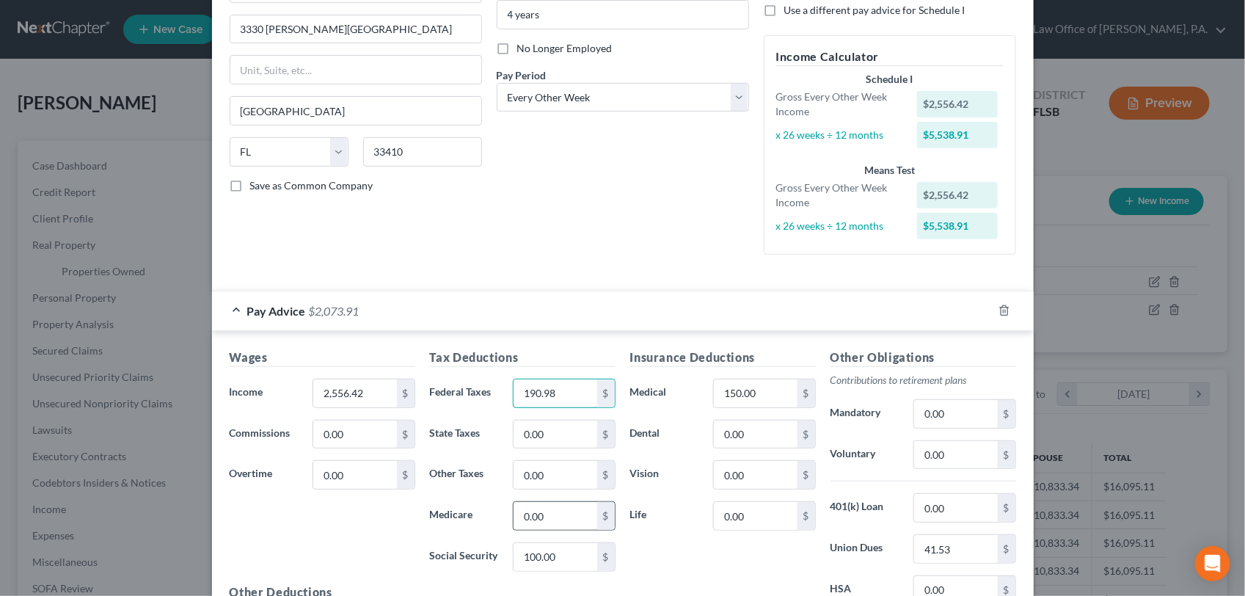
type input "190.98"
click at [541, 516] on input "0.00" at bounding box center [554, 516] width 83 height 28
type input "34.79"
click at [563, 567] on input "100.00" at bounding box center [554, 557] width 83 height 28
type input "148.77"
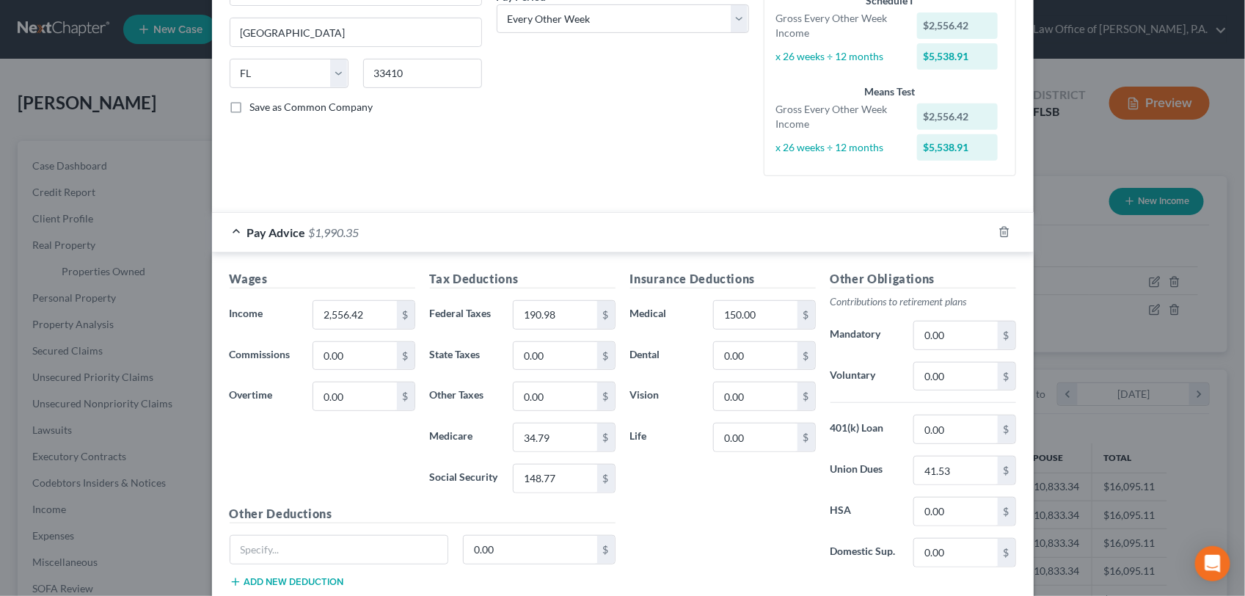
scroll to position [246, 0]
click at [752, 312] on input "150.00" at bounding box center [755, 312] width 83 height 28
type input "140.00"
click at [742, 391] on input "0.00" at bounding box center [755, 394] width 83 height 28
type input "17.00"
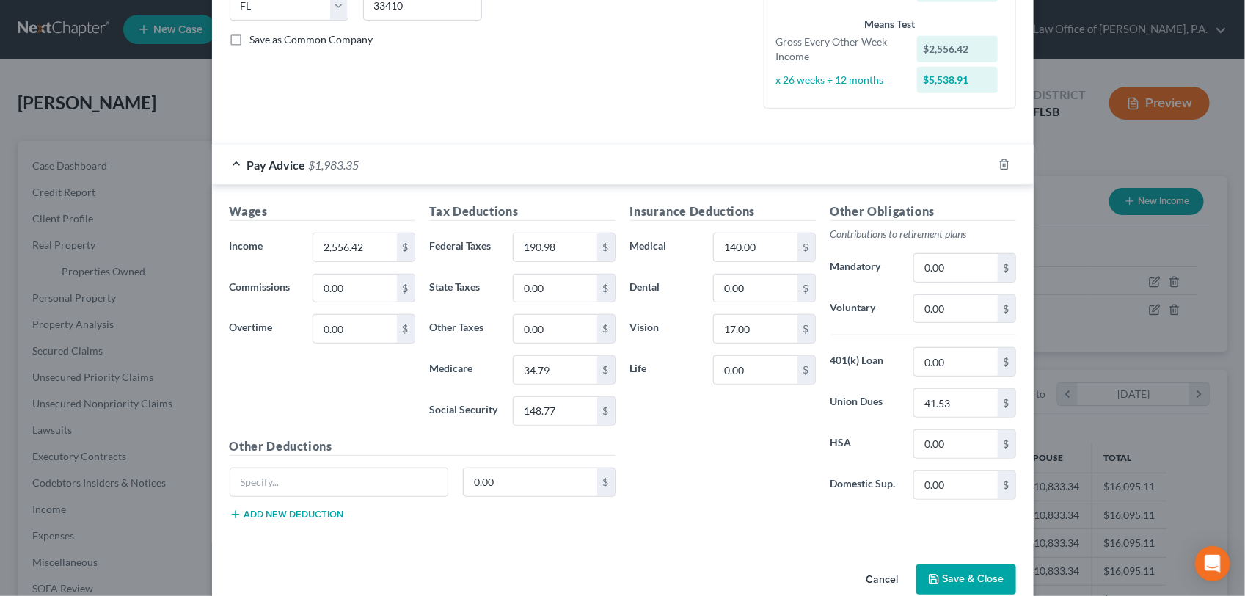
scroll to position [313, 0]
click at [937, 313] on input "0.00" at bounding box center [955, 307] width 83 height 28
type input "97.20"
click at [411, 481] on input "text" at bounding box center [339, 480] width 218 height 28
type input "TSP"
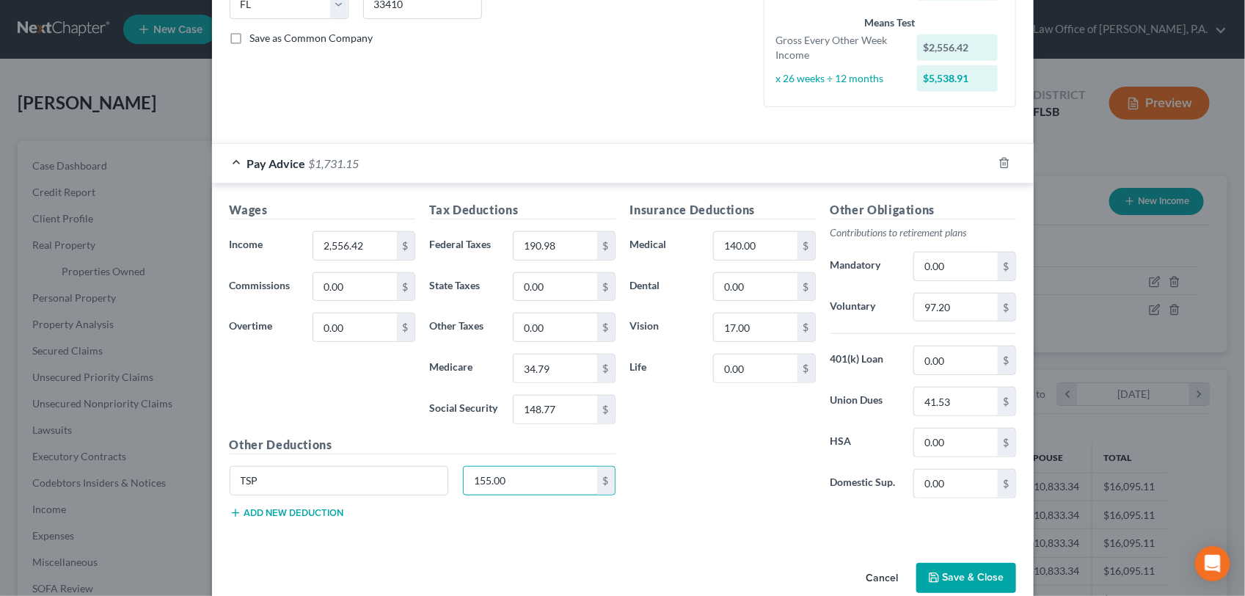
type input "155.00"
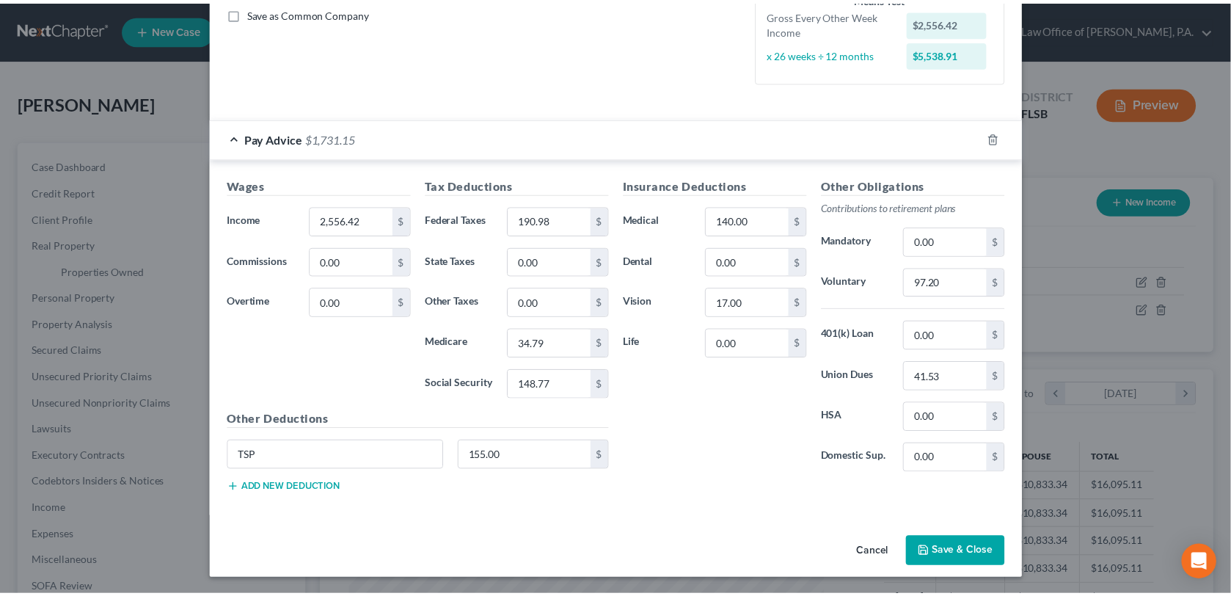
scroll to position [342, 0]
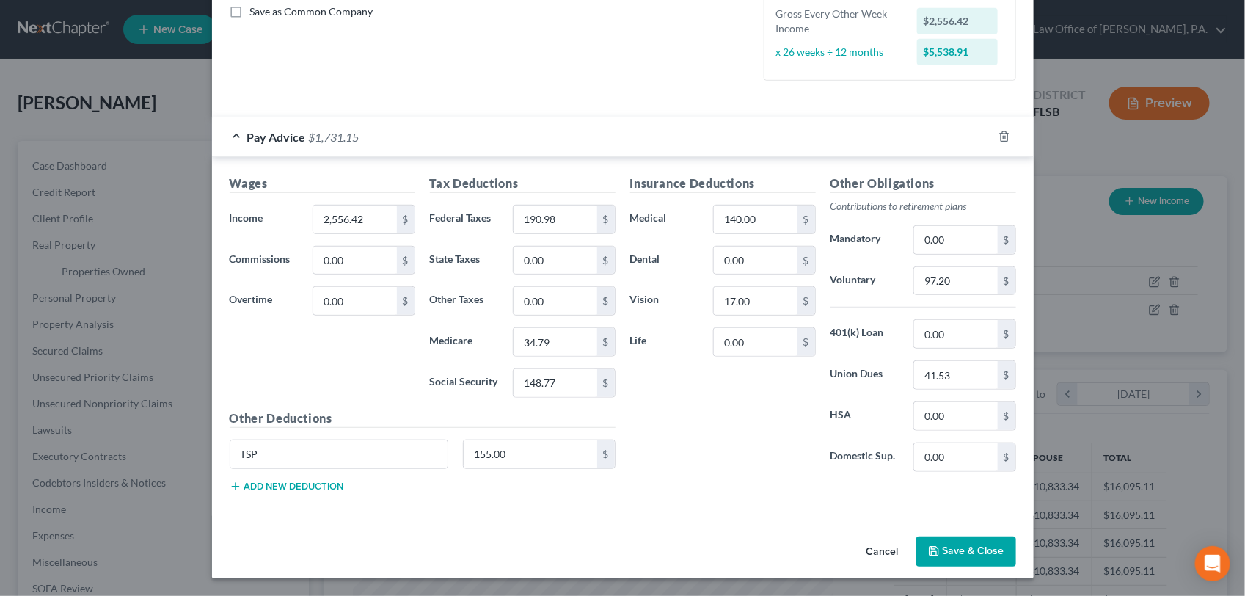
click at [964, 552] on button "Save & Close" at bounding box center [966, 551] width 100 height 31
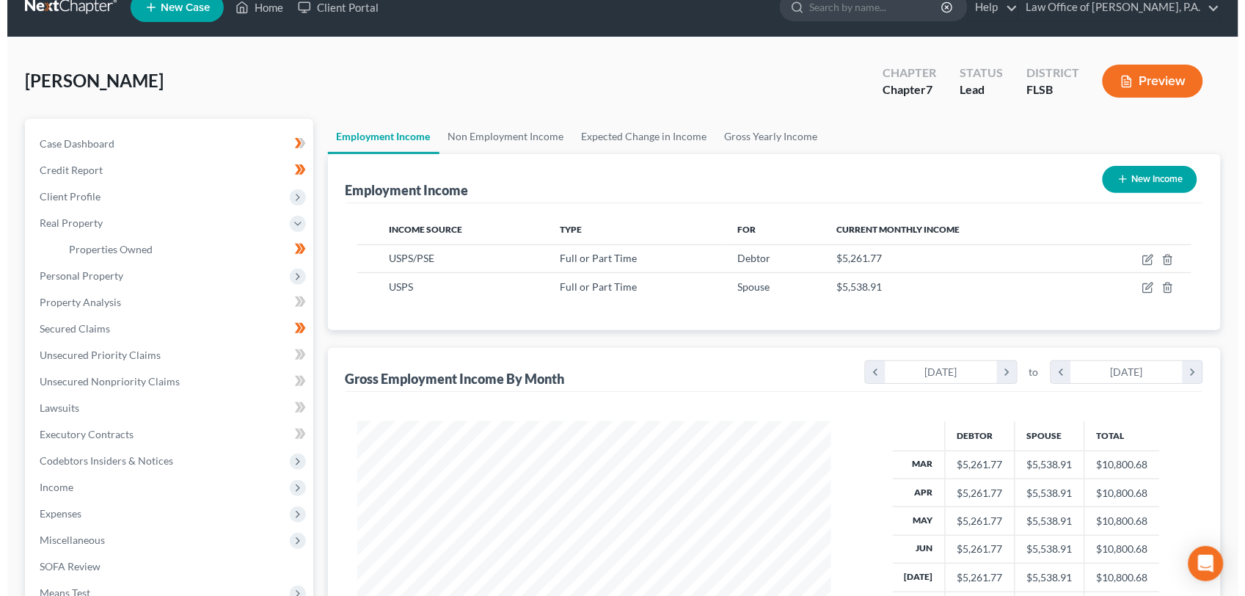
scroll to position [19, 0]
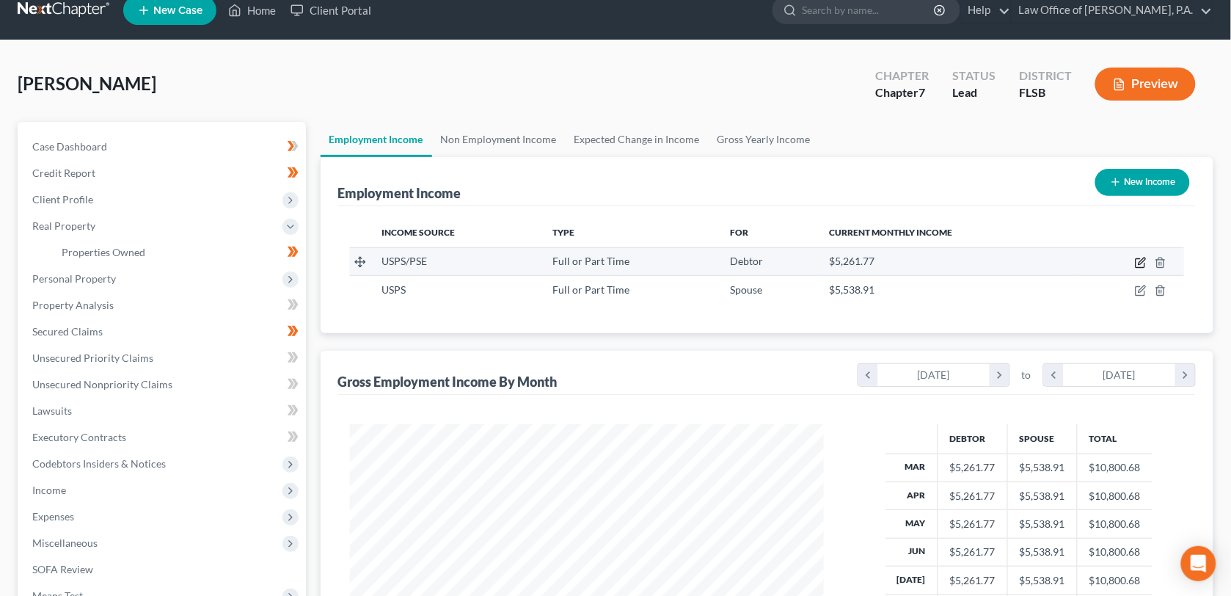
click at [1138, 265] on icon "button" at bounding box center [1141, 263] width 12 height 12
select select "0"
select select "9"
select select "2"
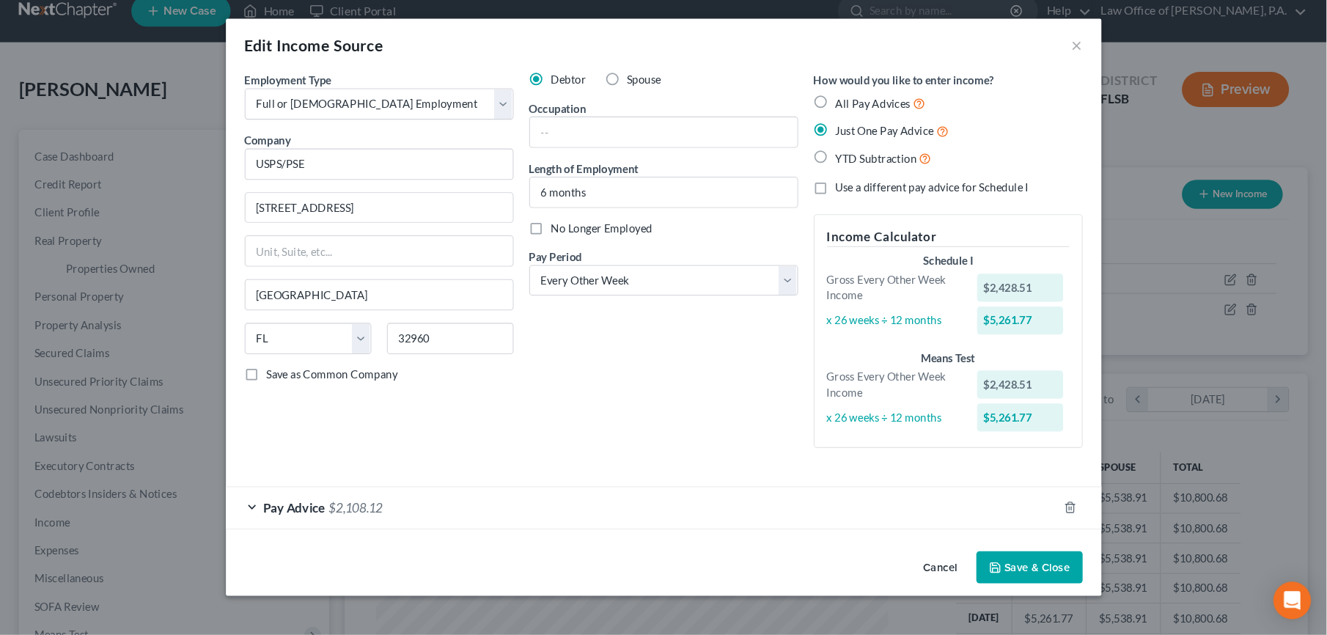
scroll to position [265, 546]
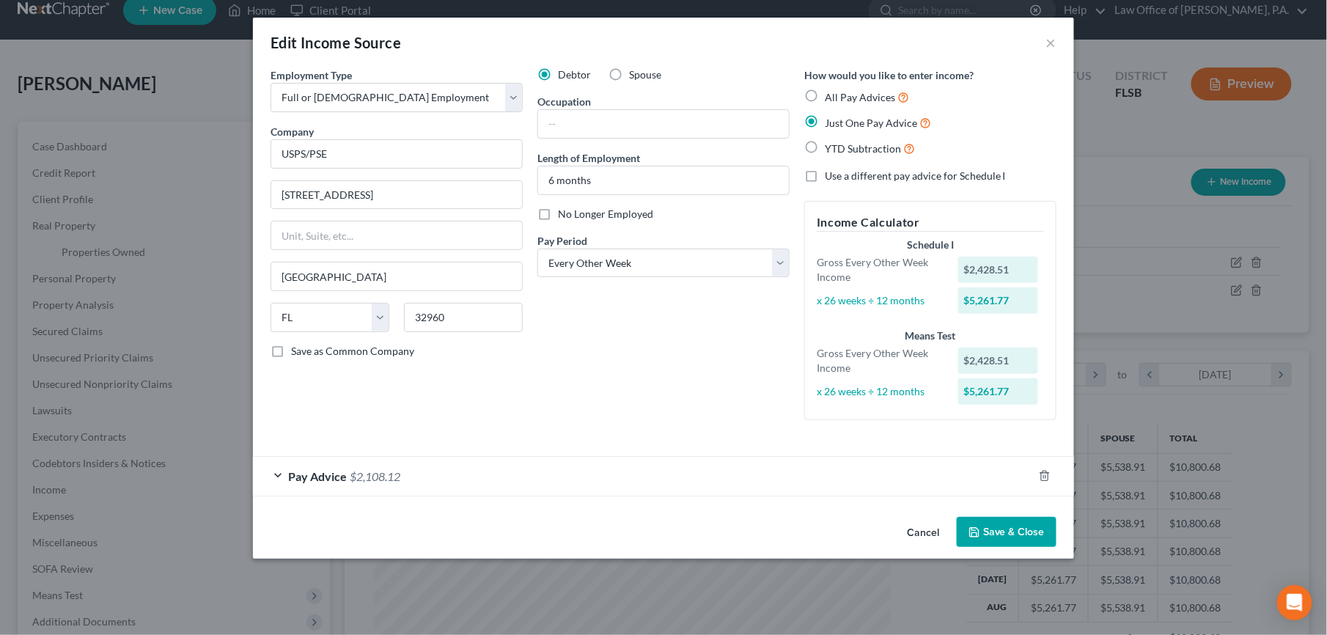
click at [276, 478] on div "Pay Advice $2,108.12" at bounding box center [643, 476] width 780 height 39
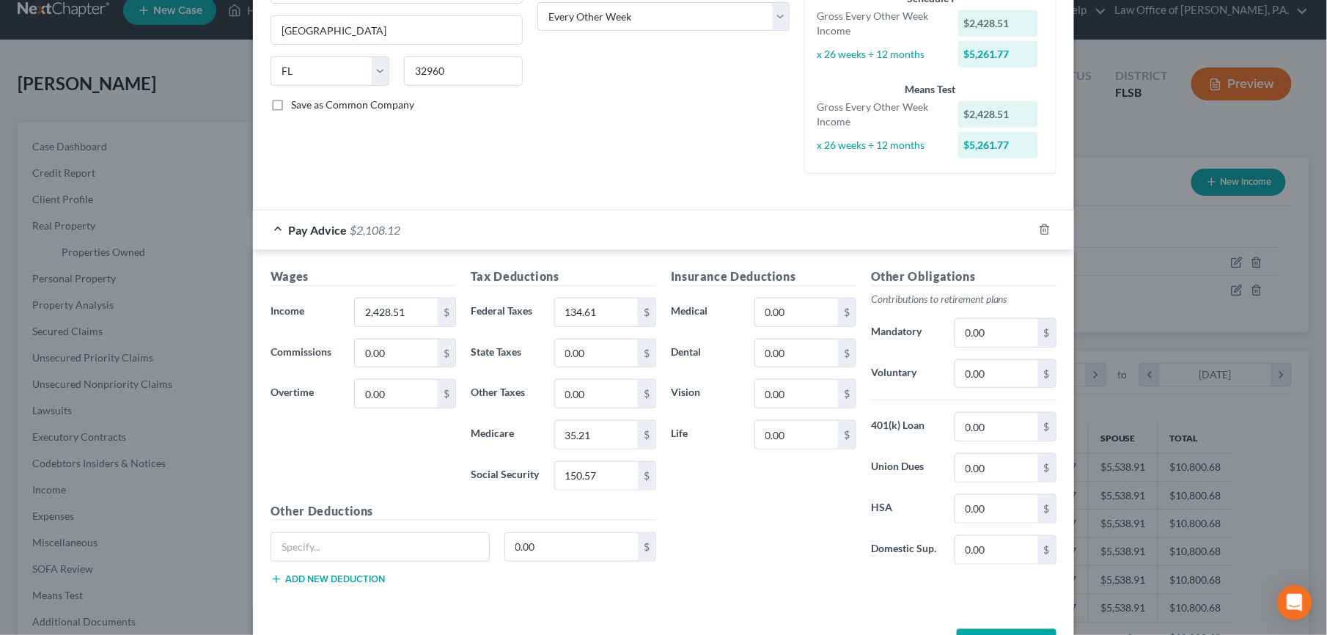
scroll to position [282, 0]
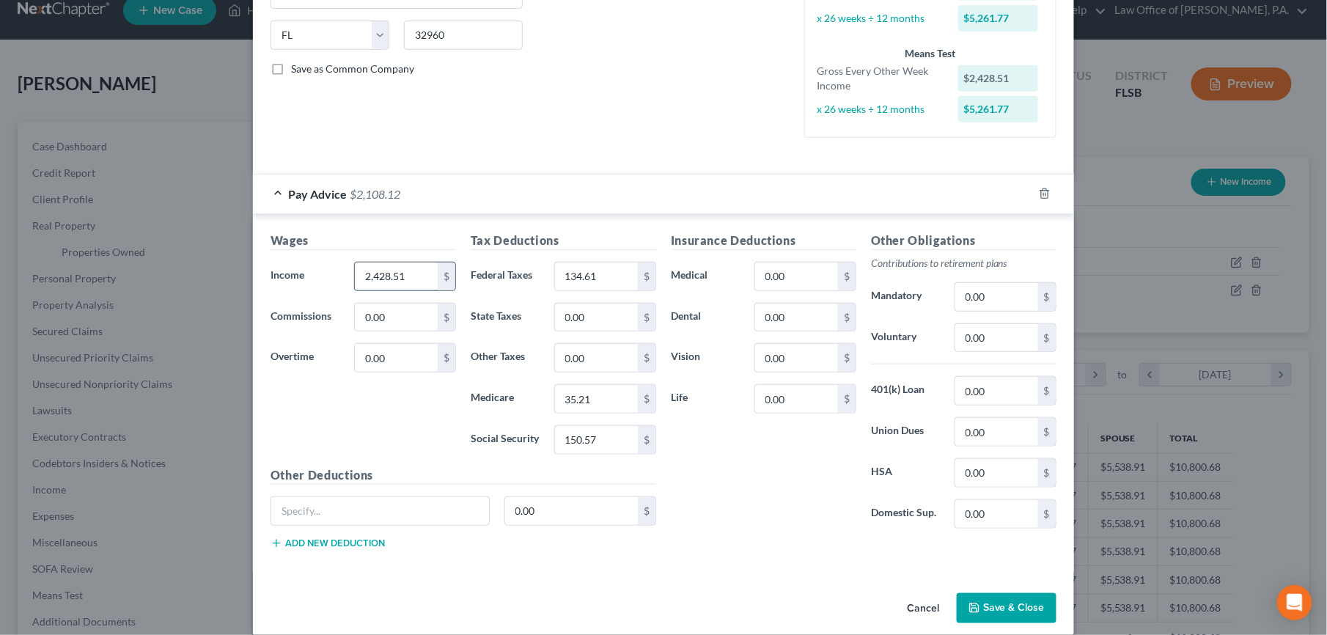
click at [406, 279] on input "2,428.51" at bounding box center [396, 277] width 83 height 28
type input "1,638.40"
click at [400, 362] on input "0.00" at bounding box center [396, 358] width 83 height 28
click at [400, 362] on input "723.50" at bounding box center [396, 358] width 83 height 28
type input "723.50"
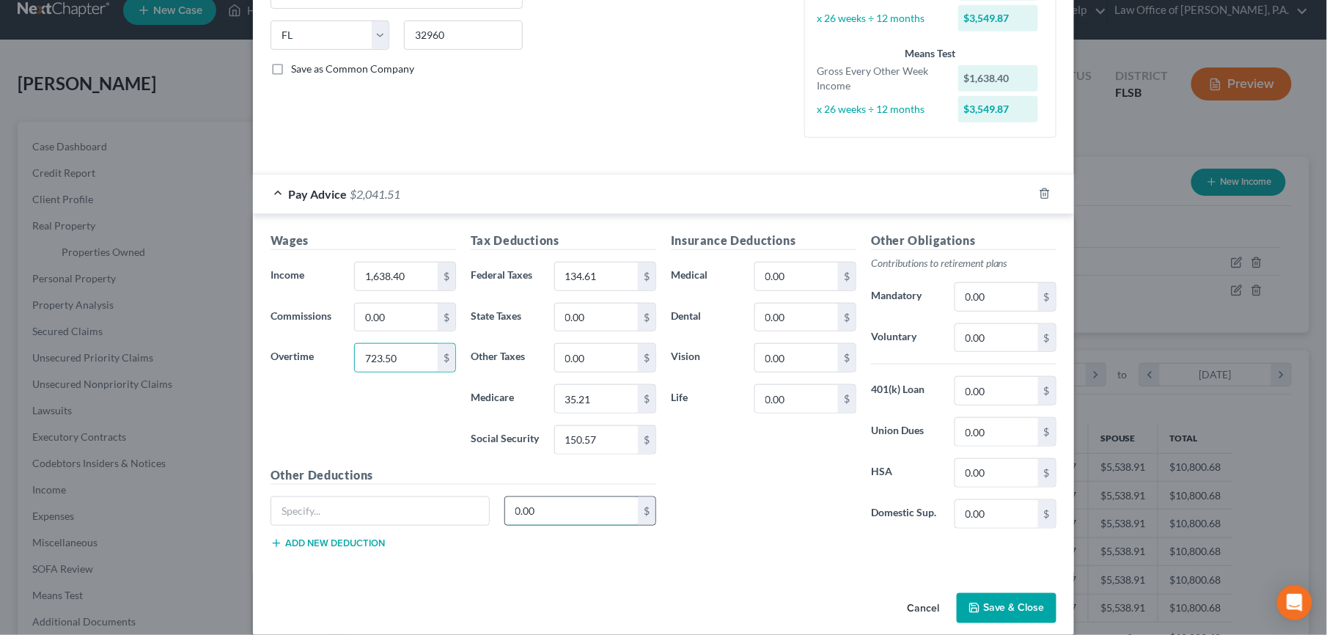
click at [567, 517] on input "0.00" at bounding box center [571, 511] width 133 height 28
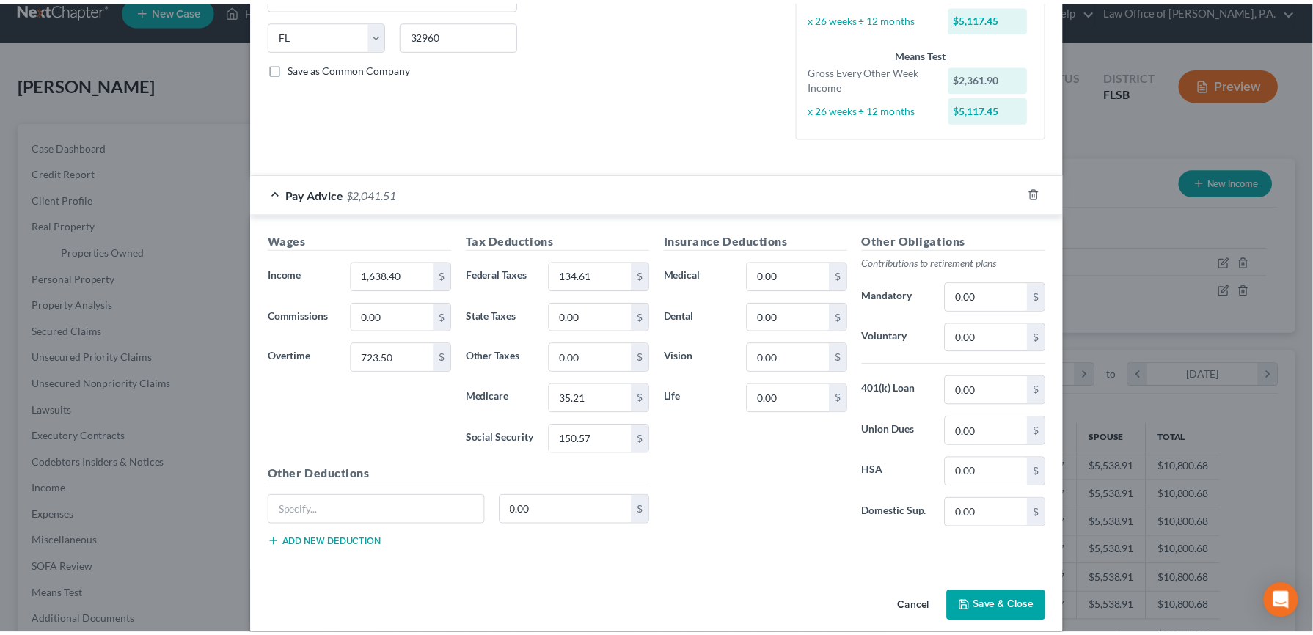
scroll to position [304, 0]
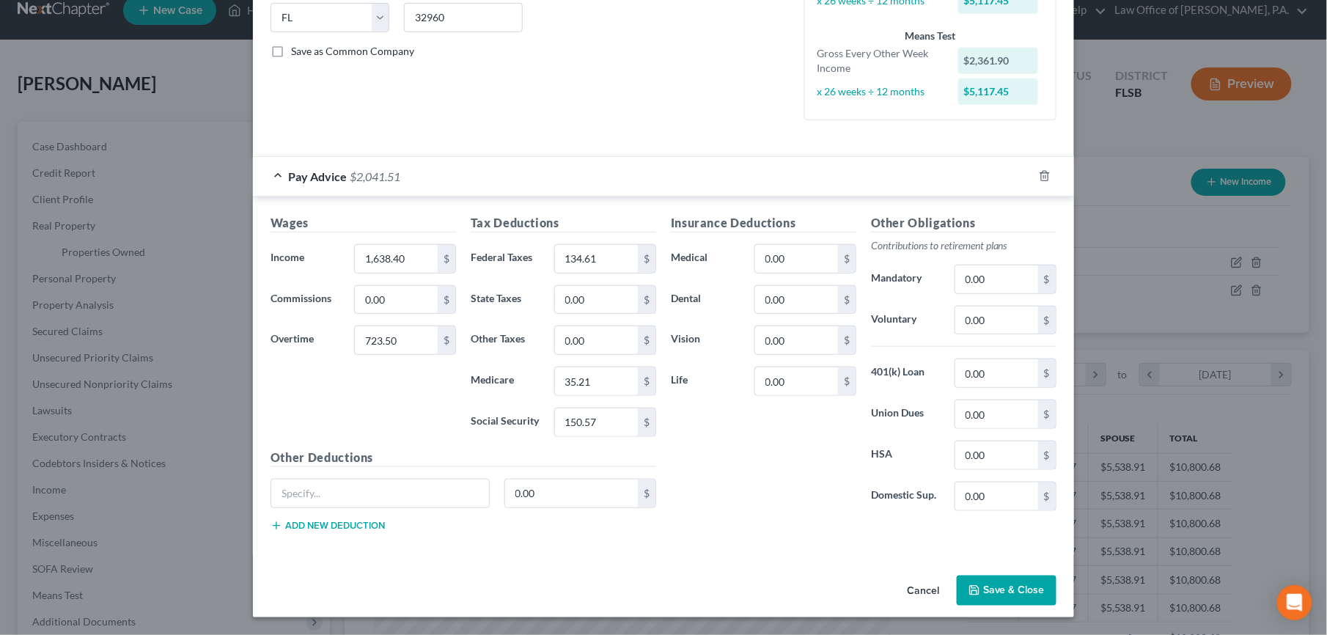
click at [986, 590] on button "Save & Close" at bounding box center [1007, 591] width 100 height 31
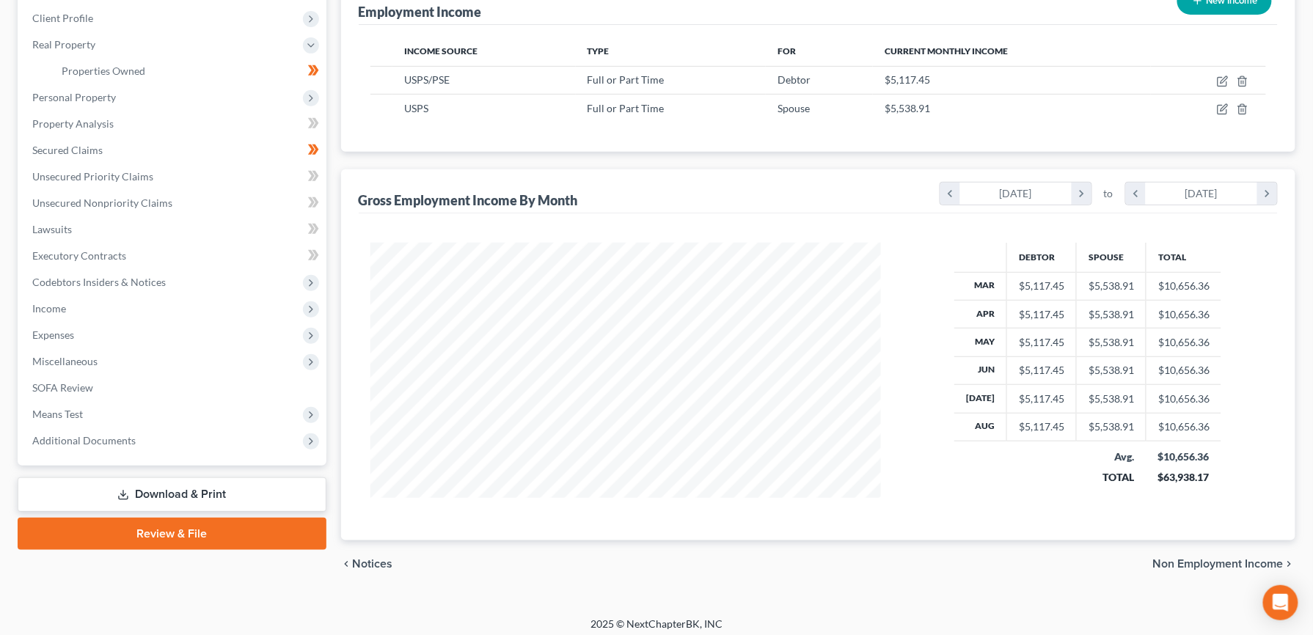
scroll to position [48, 0]
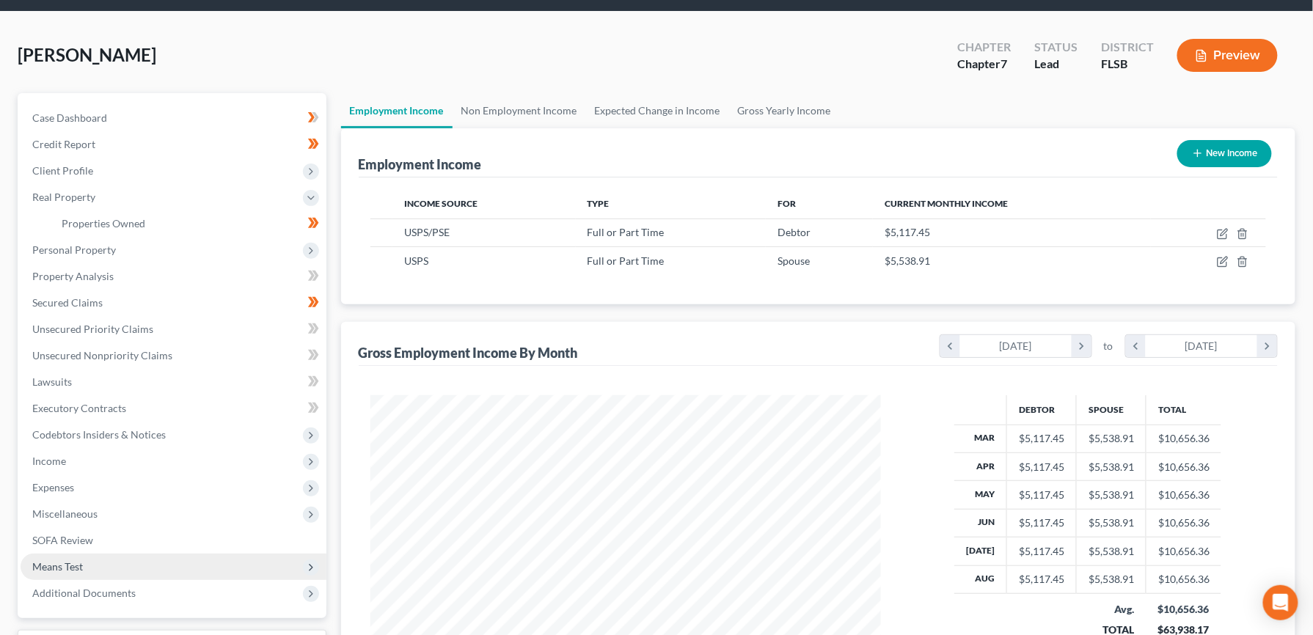
click at [79, 566] on span "Means Test" at bounding box center [57, 566] width 51 height 12
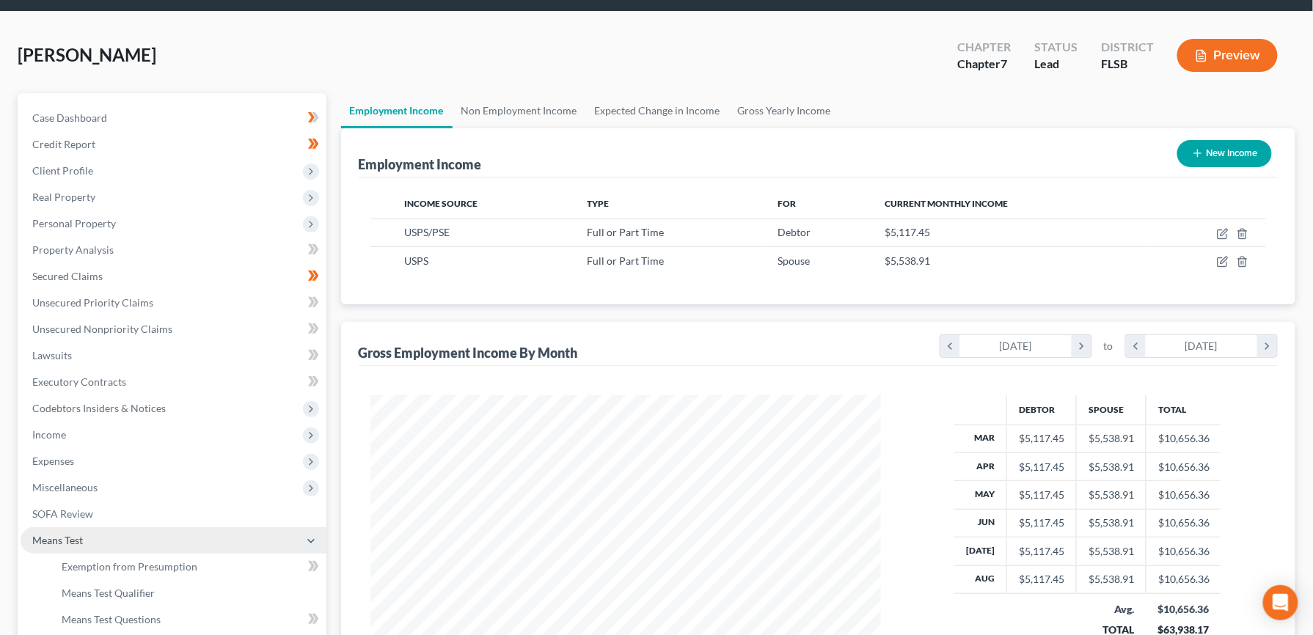
click at [69, 543] on span "Means Test" at bounding box center [57, 540] width 51 height 12
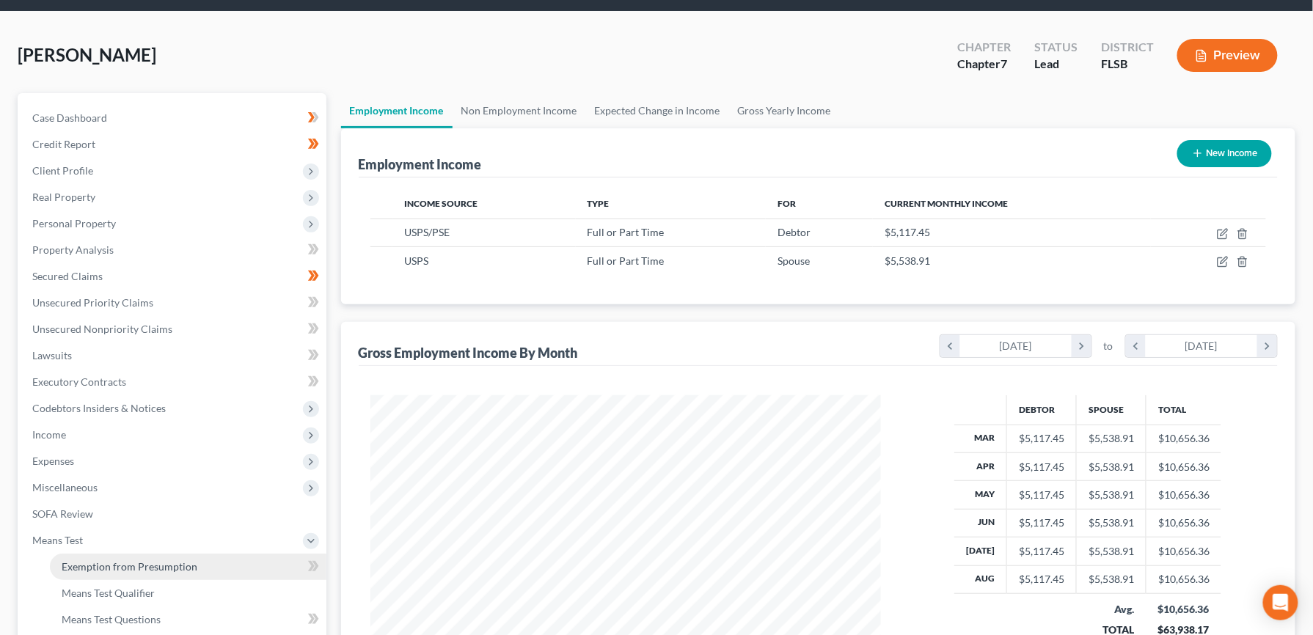
click at [116, 571] on link "Exemption from Presumption" at bounding box center [188, 567] width 276 height 26
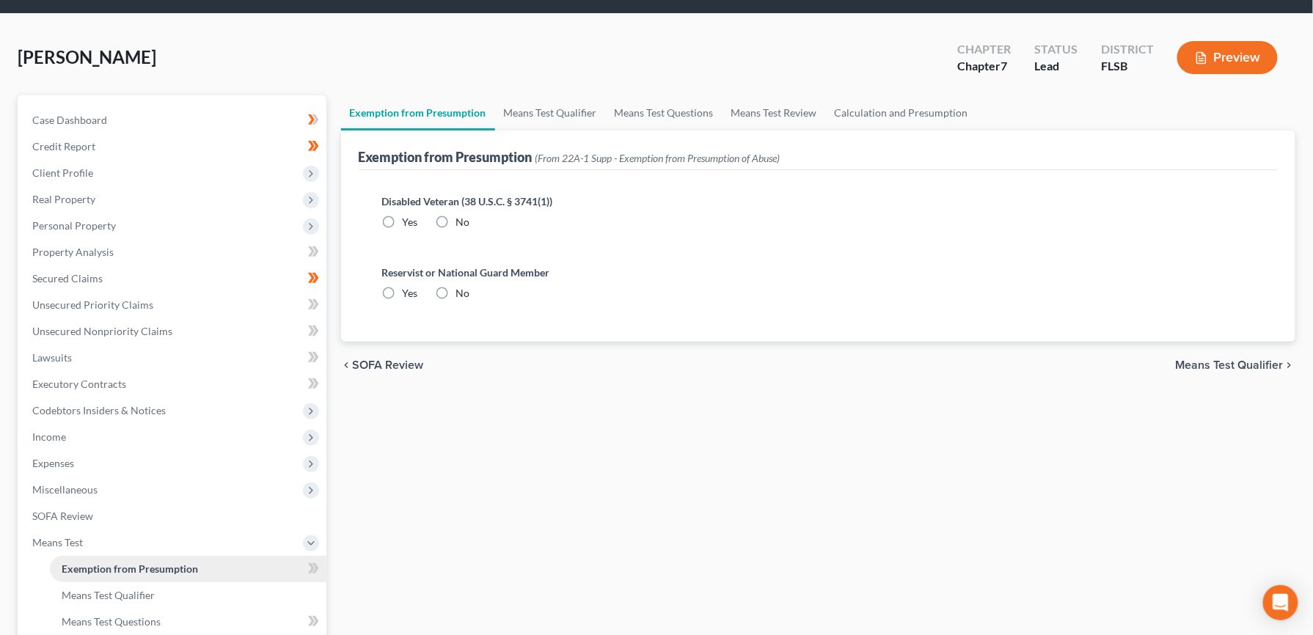
radio input "true"
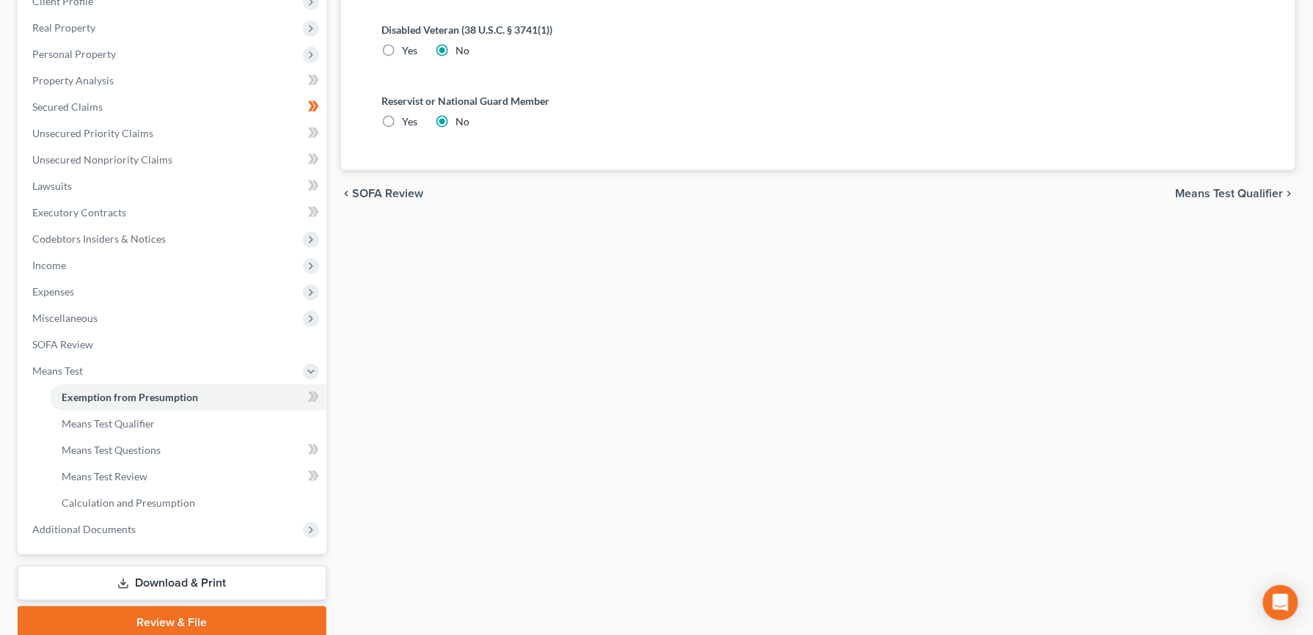
scroll to position [212, 0]
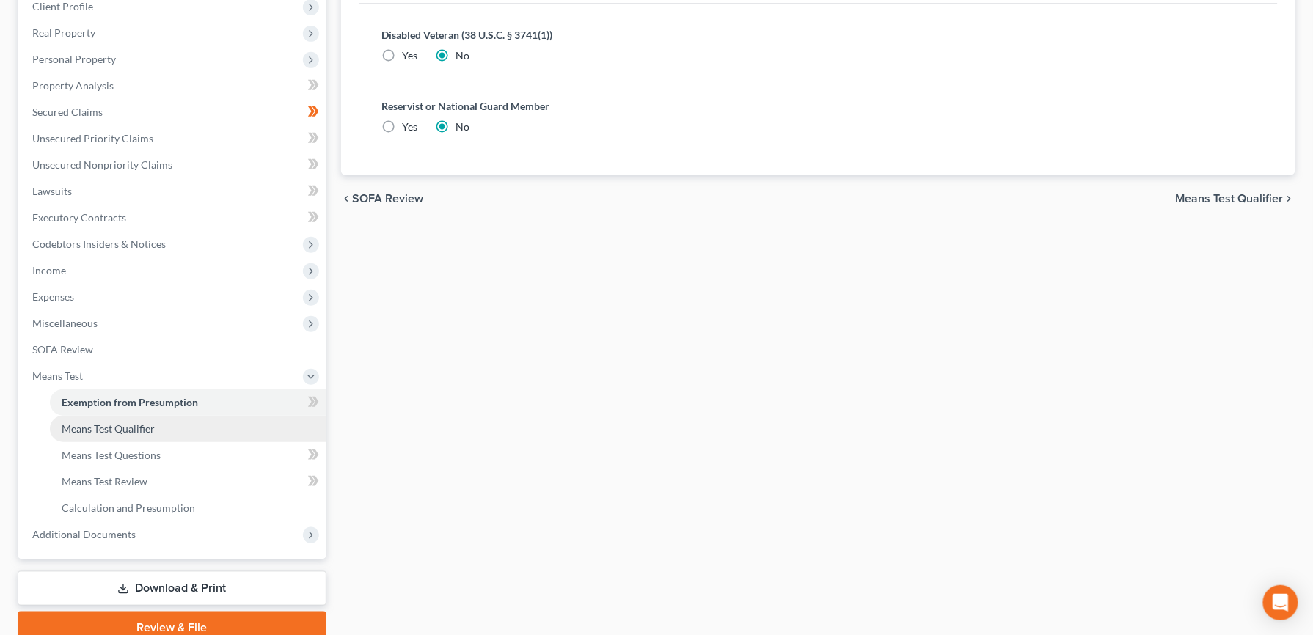
click at [145, 427] on span "Means Test Qualifier" at bounding box center [108, 428] width 93 height 12
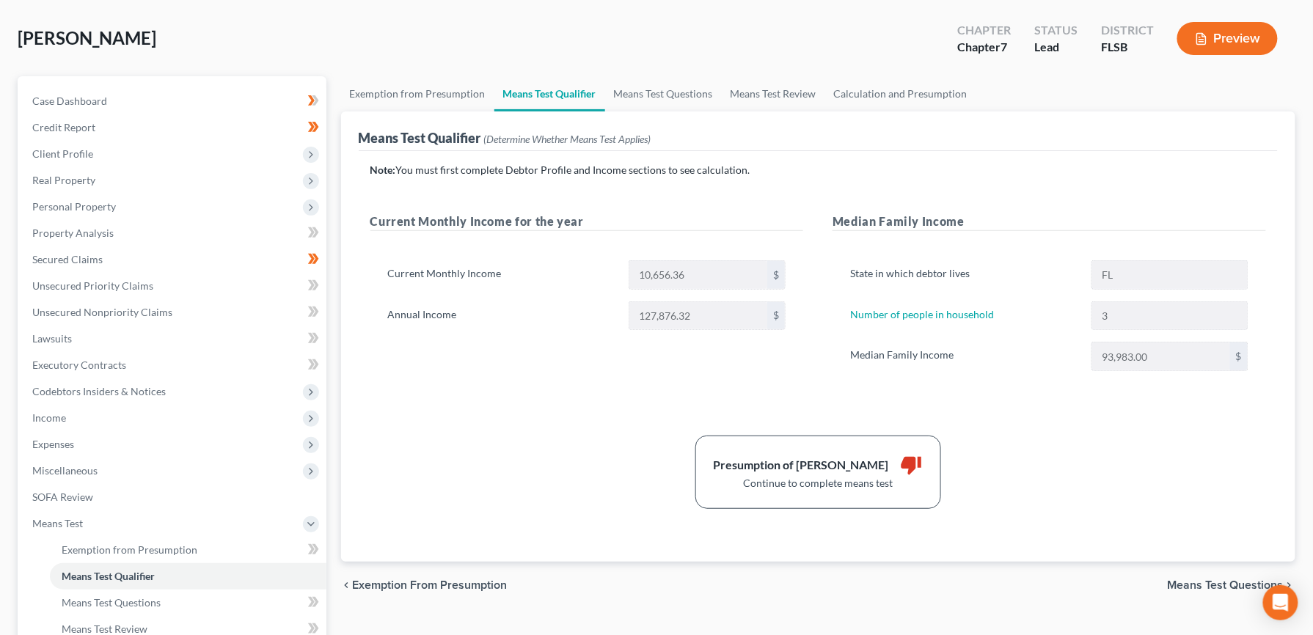
scroll to position [72, 0]
